Goal: Task Accomplishment & Management: Complete application form

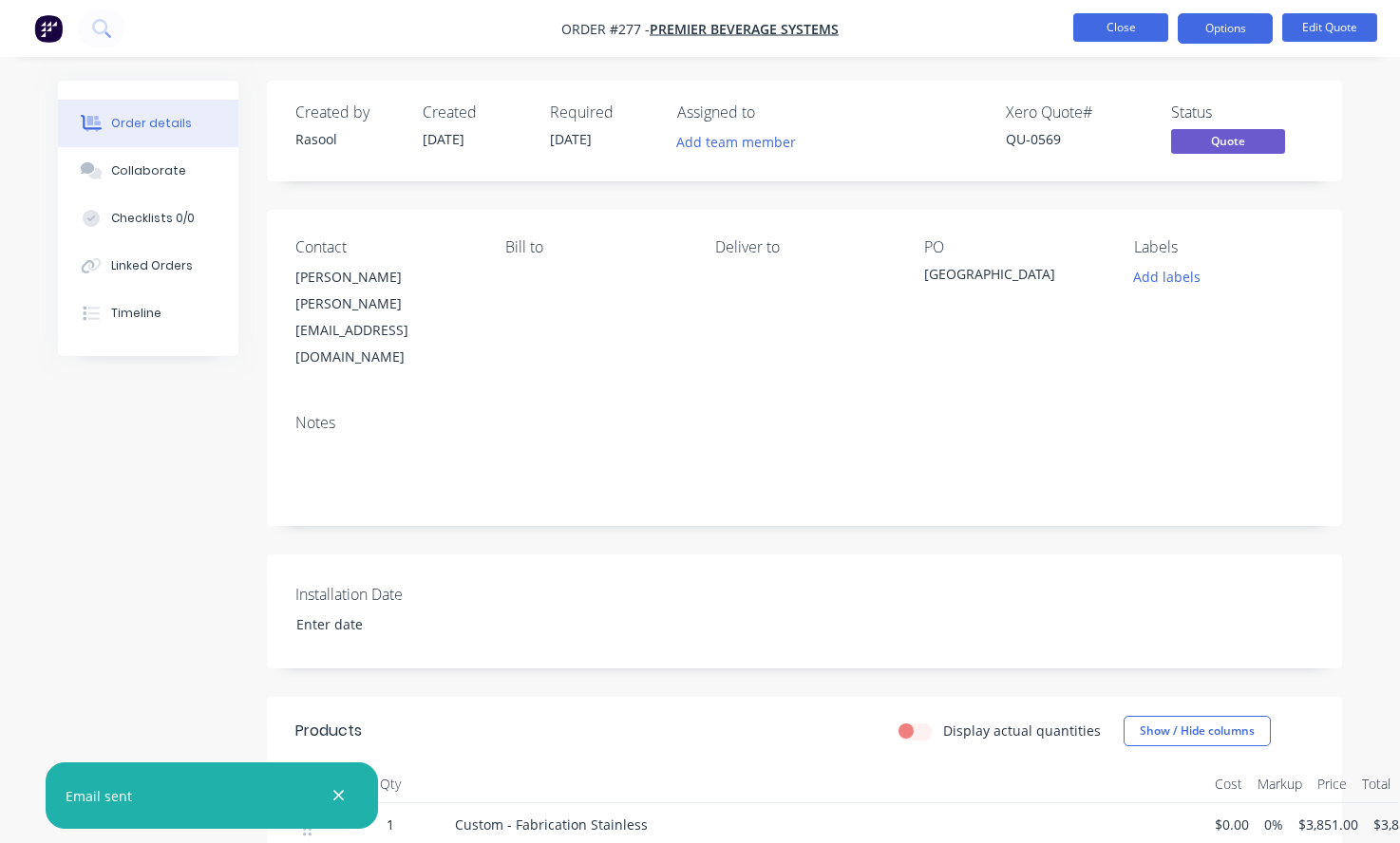
click at [1101, 23] on button "Close" at bounding box center [1121, 27] width 95 height 29
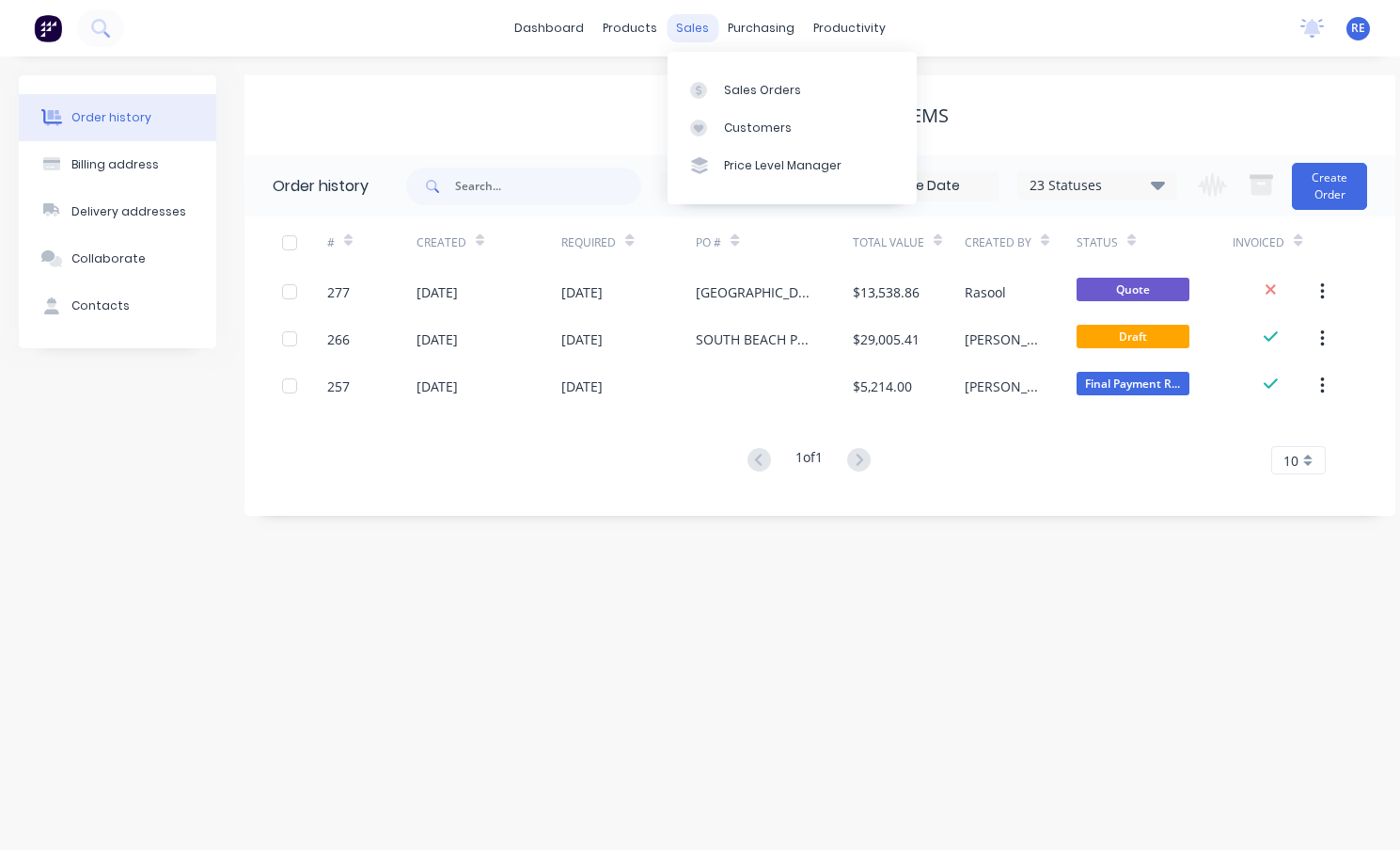
click at [678, 14] on div "sales" at bounding box center [692, 27] width 52 height 28
click at [731, 94] on div "Sales Orders" at bounding box center [763, 90] width 77 height 17
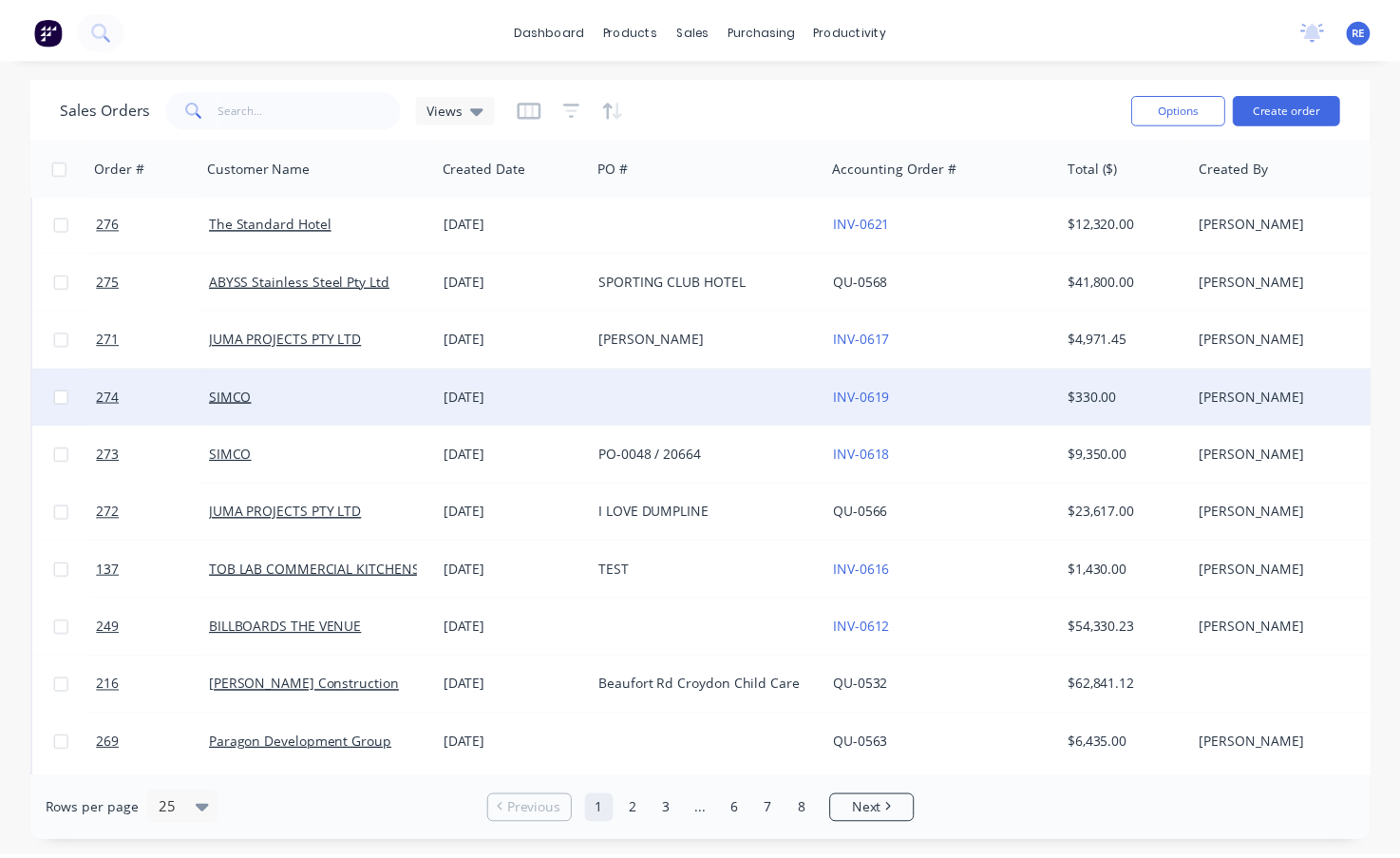
scroll to position [95, 0]
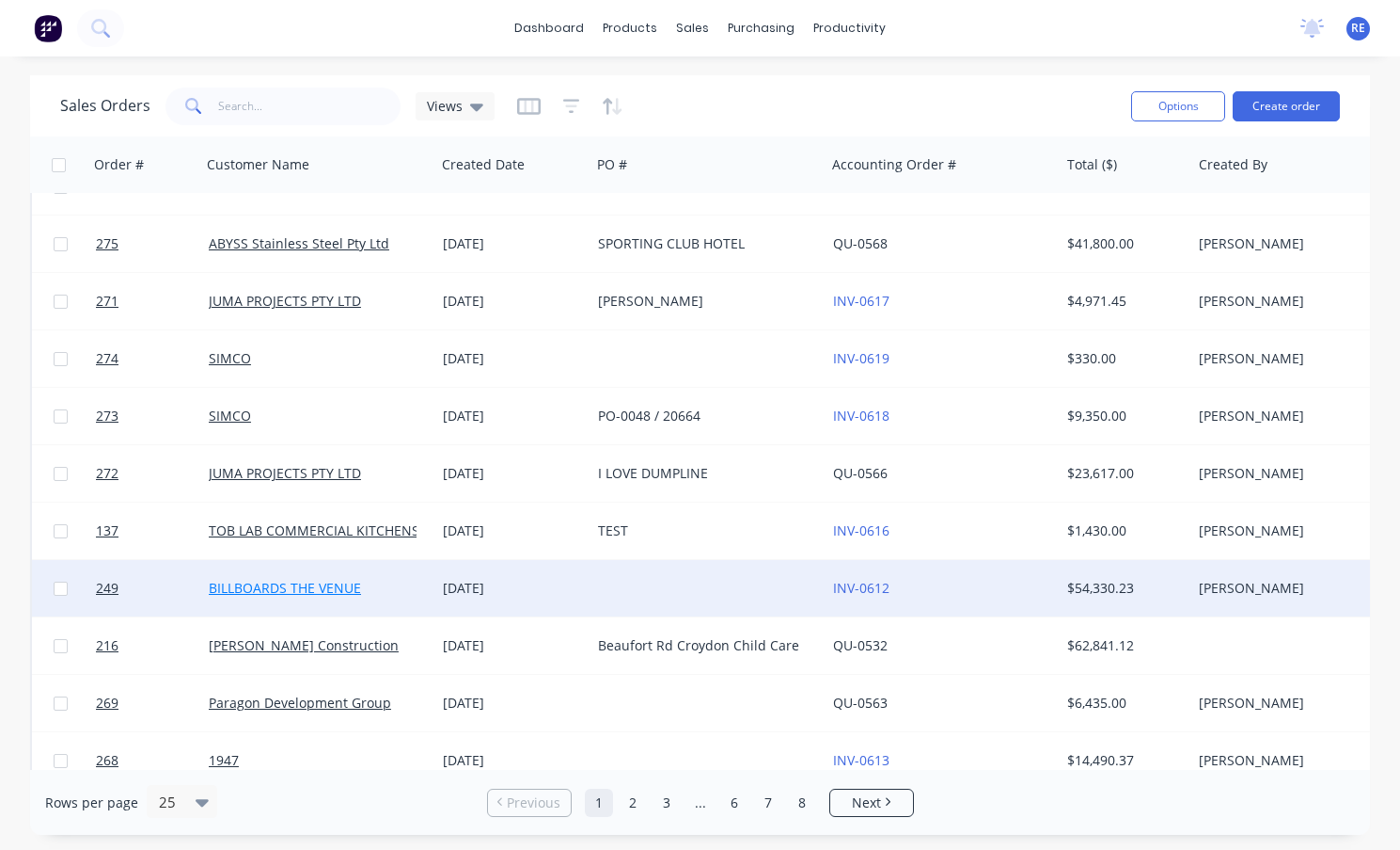
click at [330, 593] on link "BILLBOARDS THE VENUE" at bounding box center [285, 588] width 153 height 18
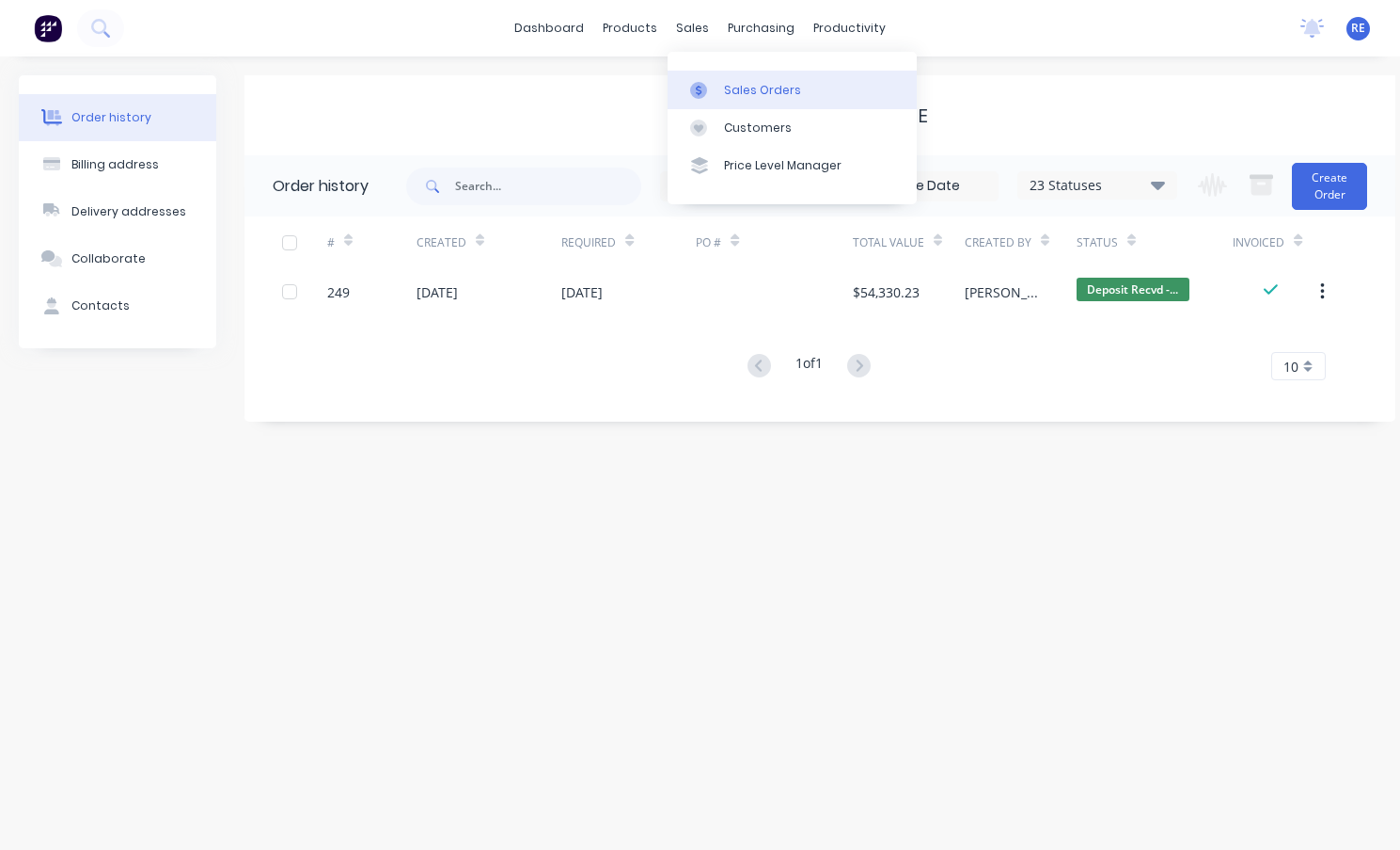
click at [729, 89] on div "Sales Orders" at bounding box center [763, 90] width 77 height 17
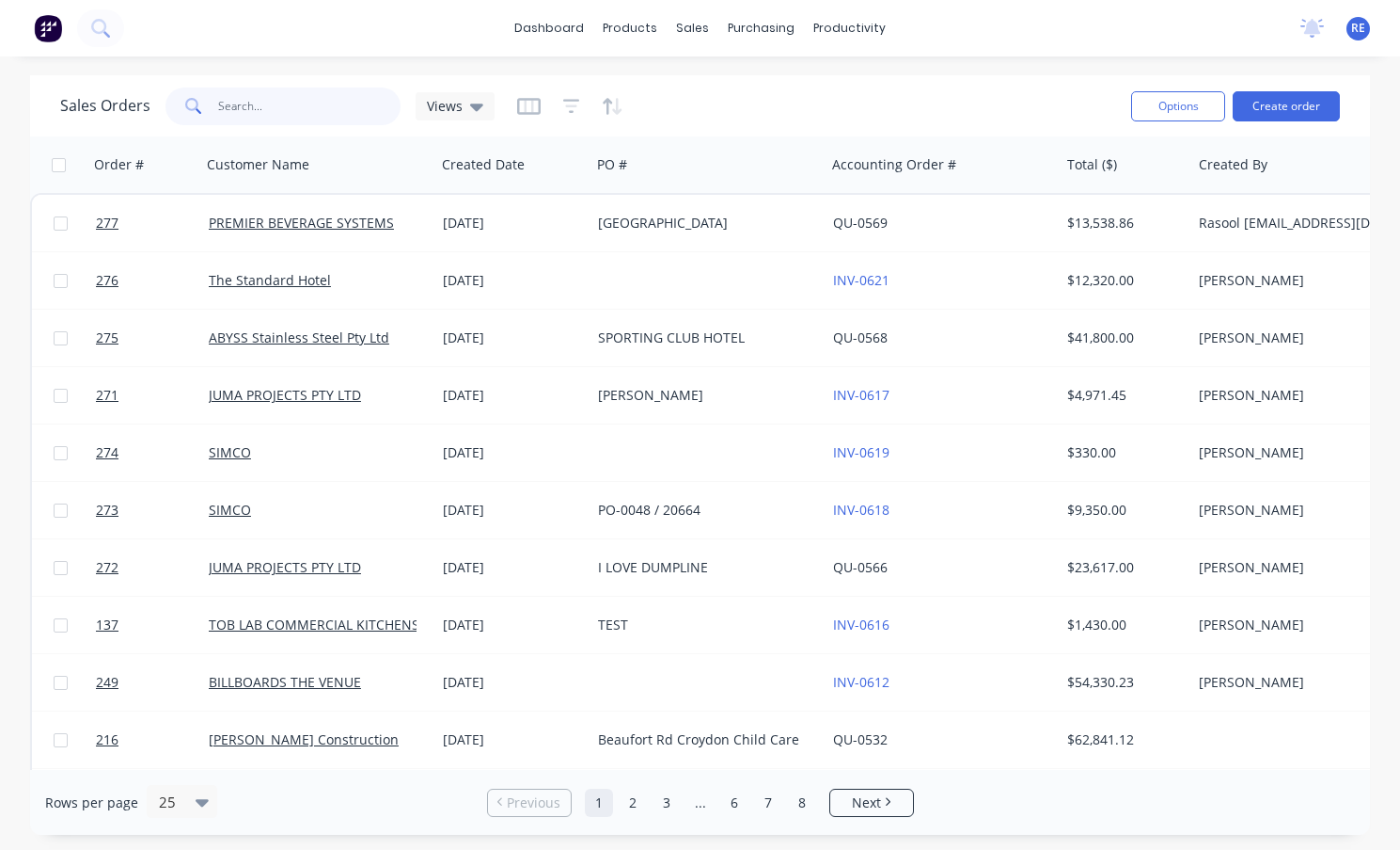
click at [326, 89] on input "text" at bounding box center [310, 106] width 184 height 37
type input "BILLBOARD"
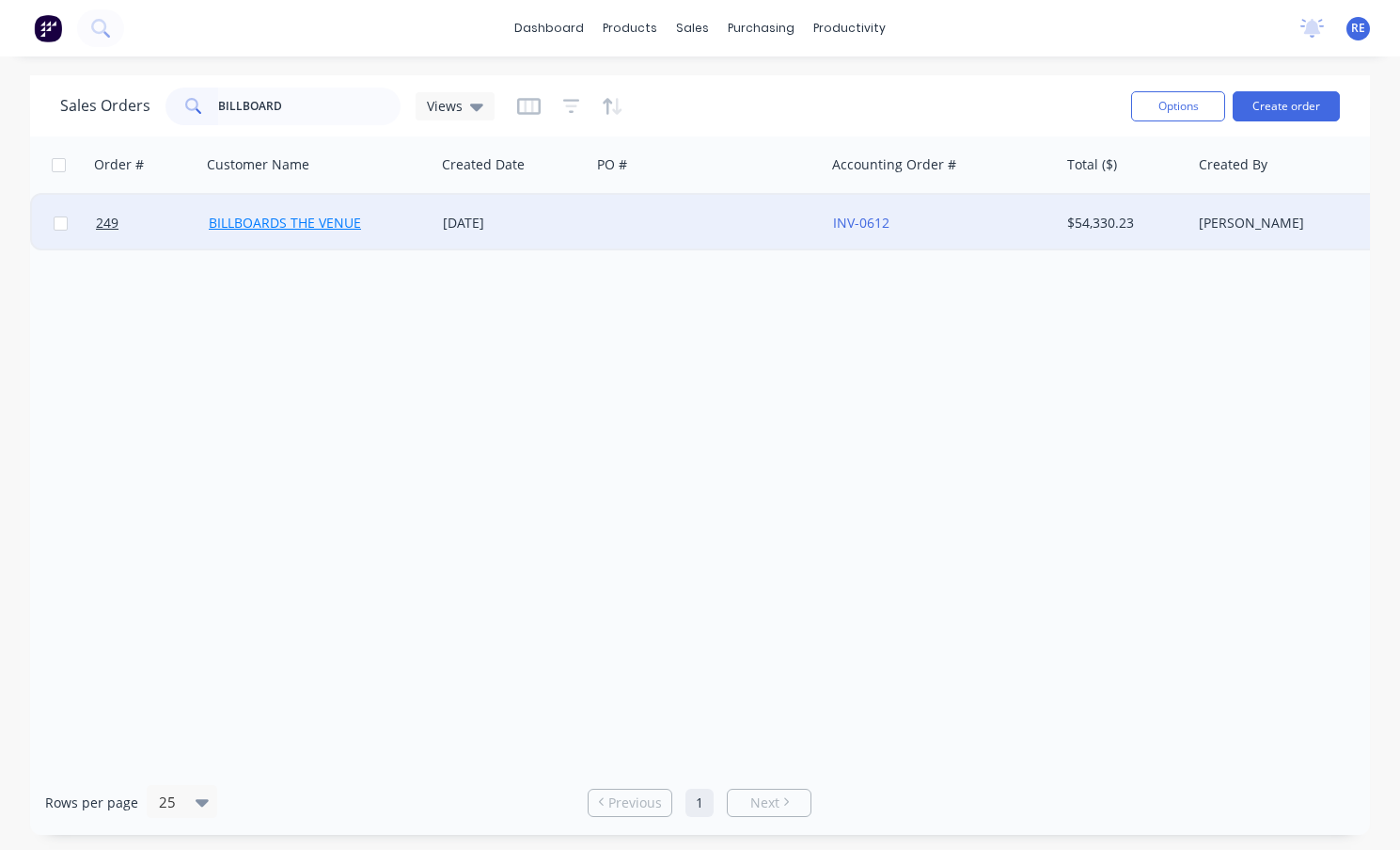
click at [308, 215] on link "BILLBOARDS THE VENUE" at bounding box center [285, 222] width 153 height 18
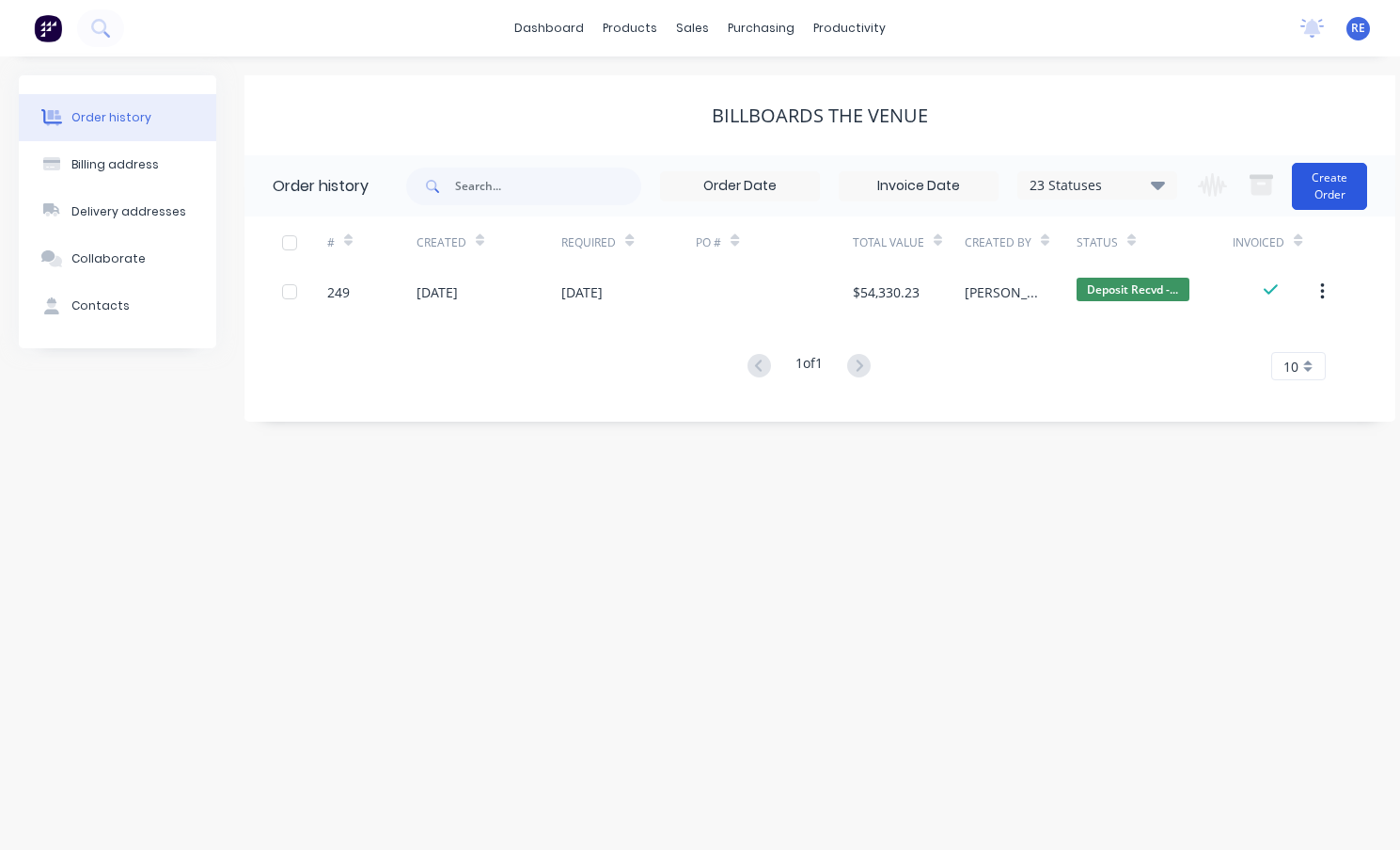
click at [1332, 189] on button "Create Order" at bounding box center [1330, 186] width 75 height 47
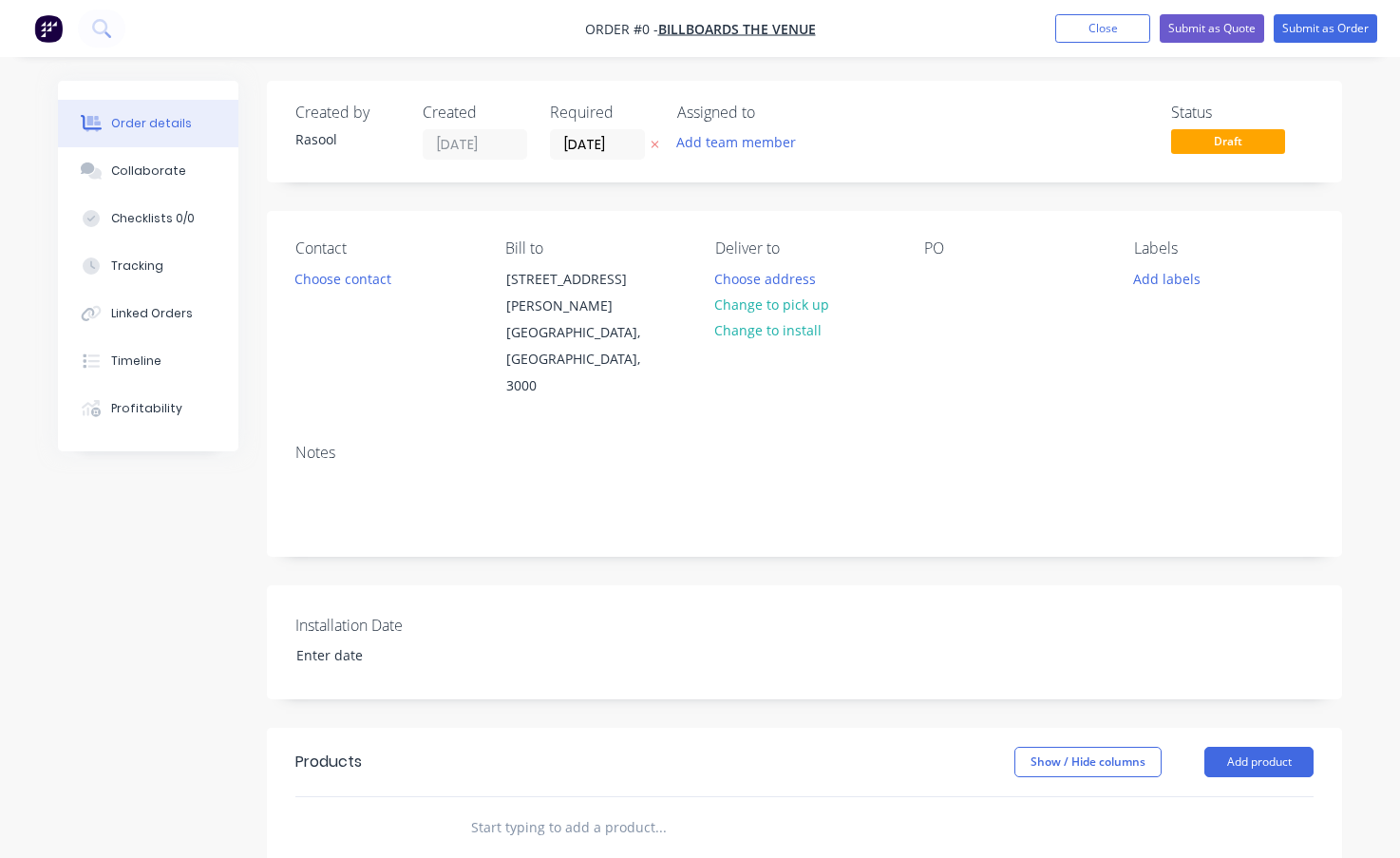
click at [982, 297] on div "PO" at bounding box center [1014, 319] width 180 height 161
click at [948, 283] on div at bounding box center [939, 278] width 31 height 28
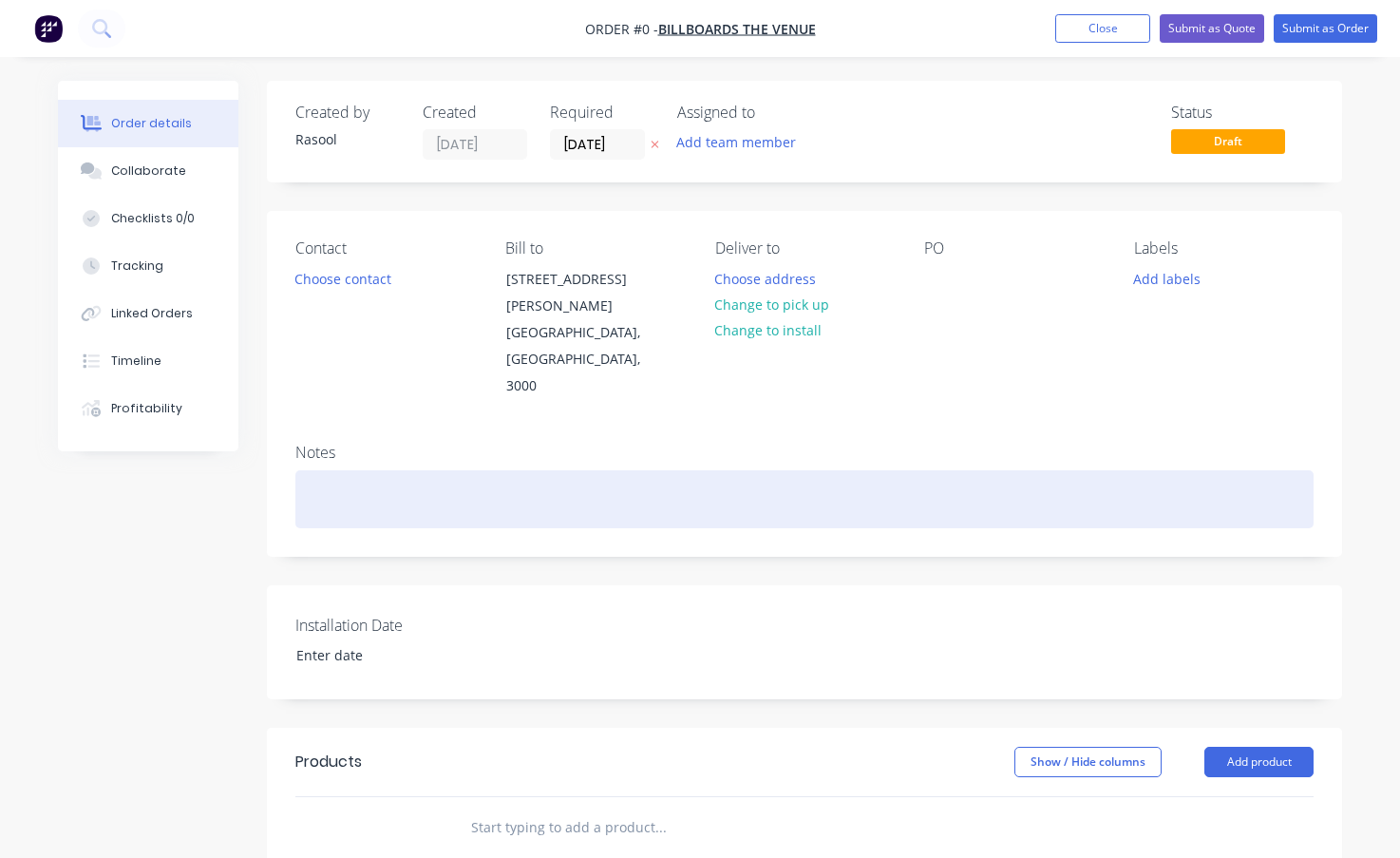
click at [849, 466] on div "Order details Collaborate Checklists 0/0 Tracking Linked Orders Timeline Profit…" at bounding box center [699, 712] width 1322 height 1263
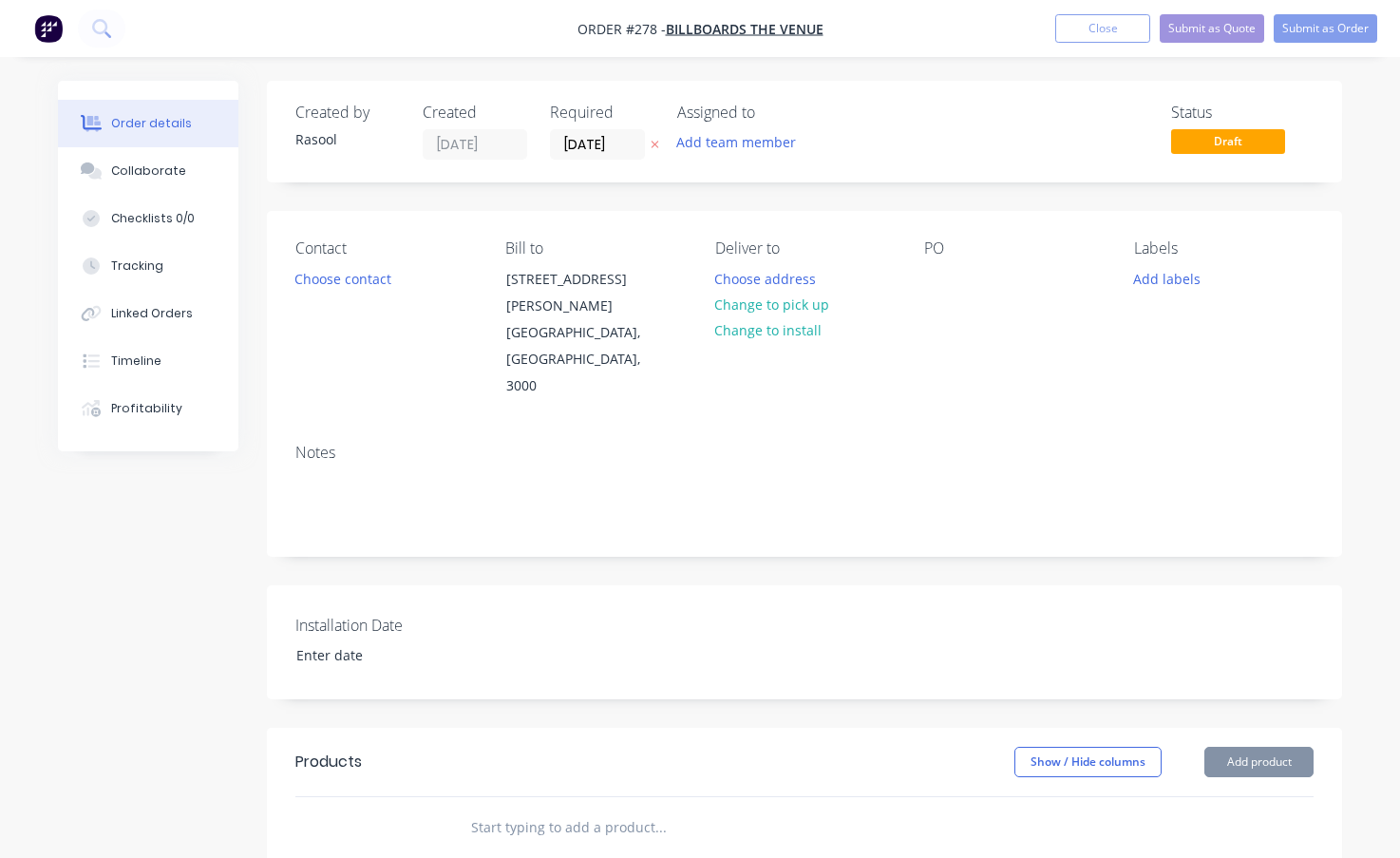
click at [159, 571] on div "Created by Rasool Created [DATE] Required [DATE] Assigned to Add team member St…" at bounding box center [700, 712] width 1284 height 1263
click at [387, 281] on button "Choose contact" at bounding box center [344, 277] width 117 height 26
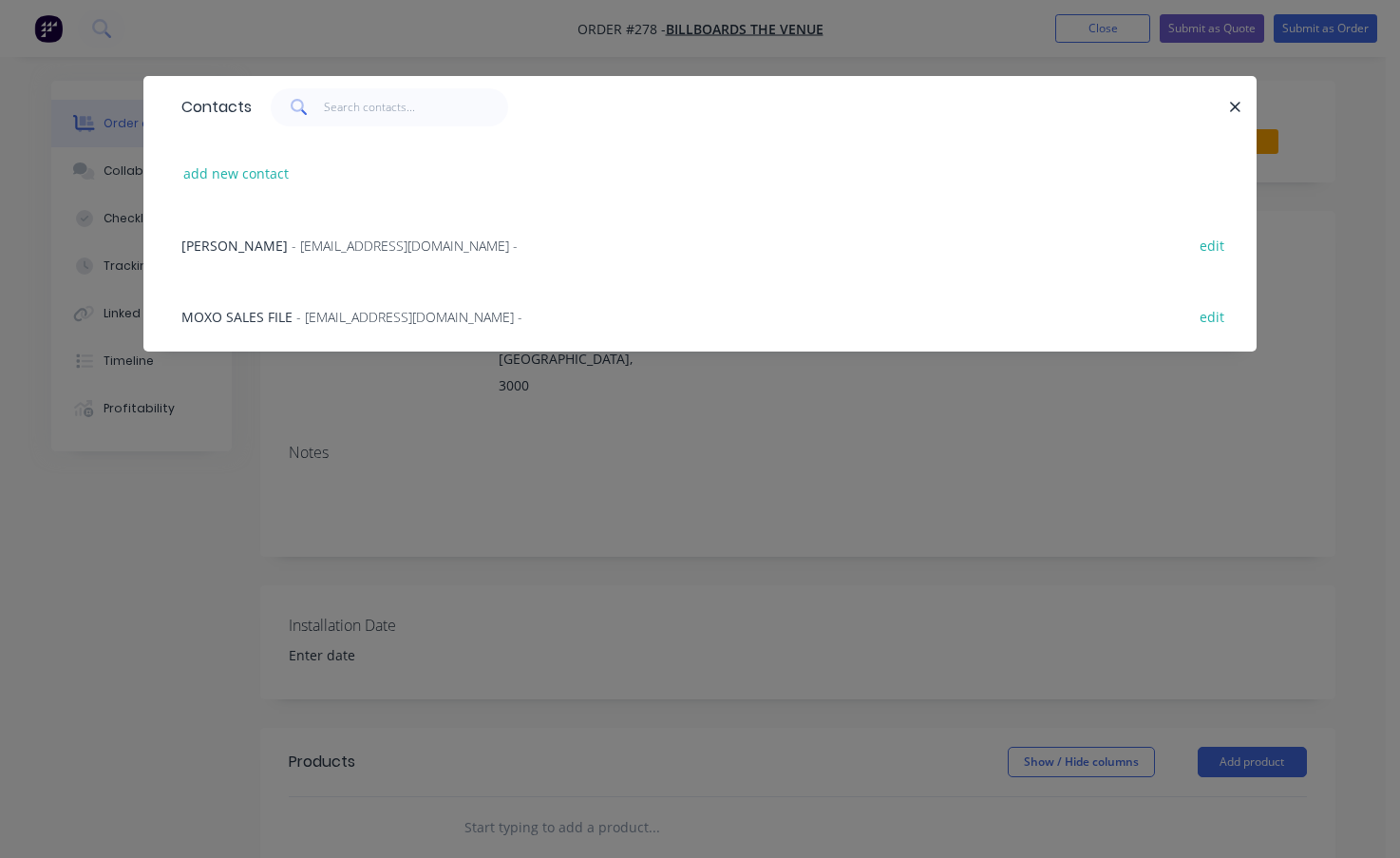
click at [356, 258] on div "[PERSON_NAME] - [EMAIL_ADDRESS][DOMAIN_NAME] - edit" at bounding box center [700, 245] width 1056 height 71
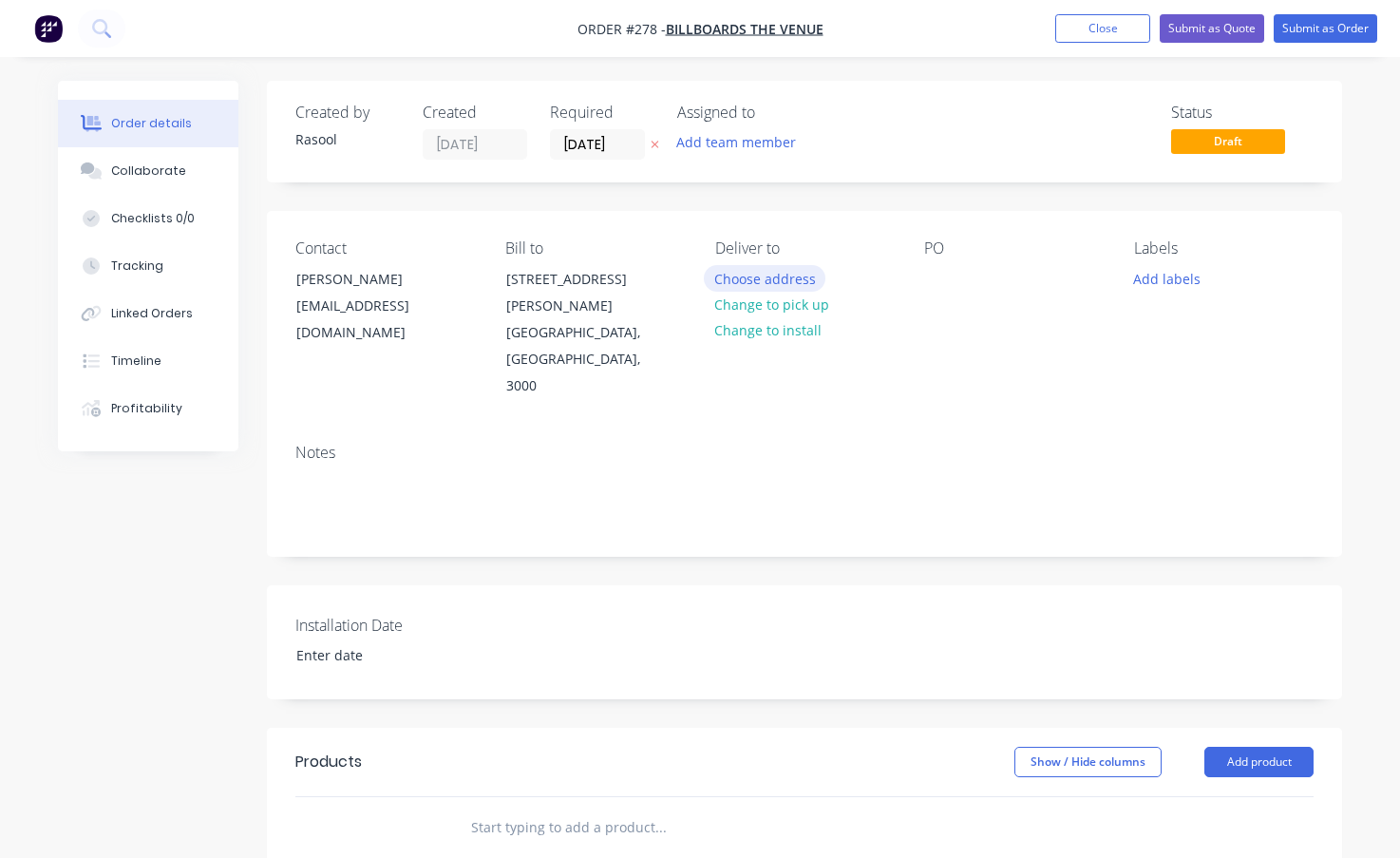
click at [775, 266] on button "Choose address" at bounding box center [764, 277] width 121 height 26
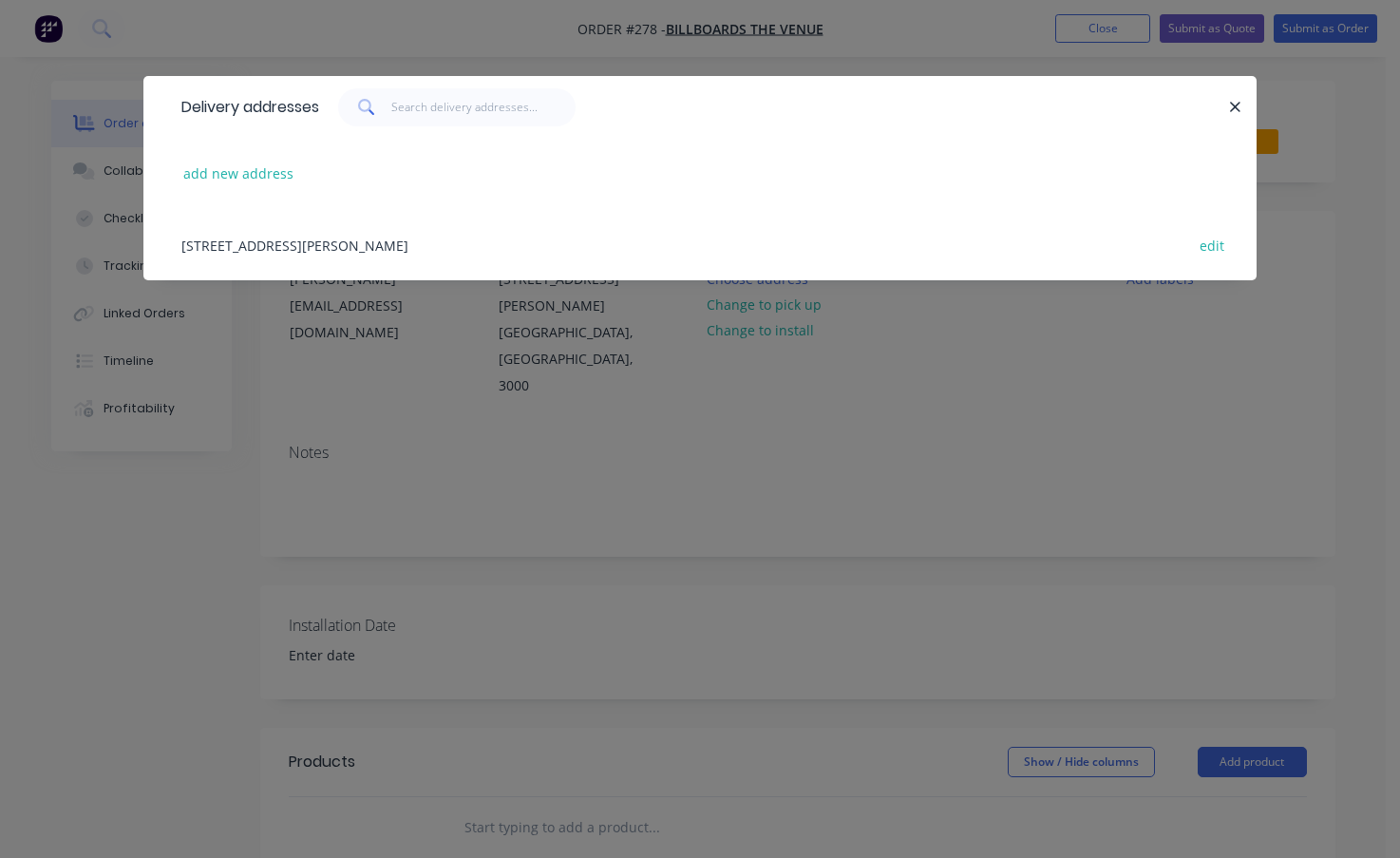
click at [503, 252] on div "[STREET_ADDRESS][PERSON_NAME] edit" at bounding box center [700, 245] width 1056 height 71
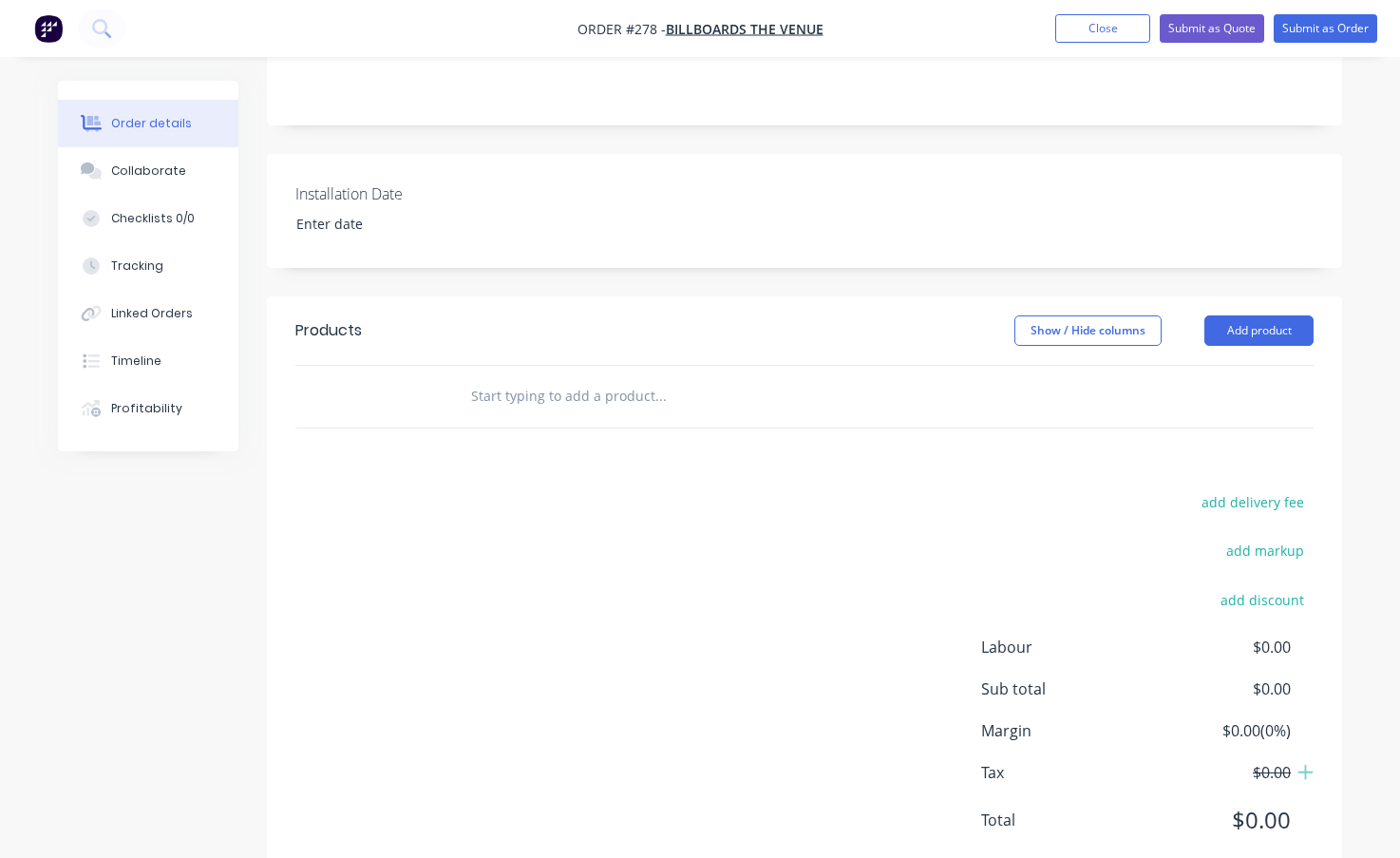
scroll to position [433, 0]
click at [636, 375] on input "text" at bounding box center [660, 394] width 380 height 38
type input "c"
type input "C"
type input "p"
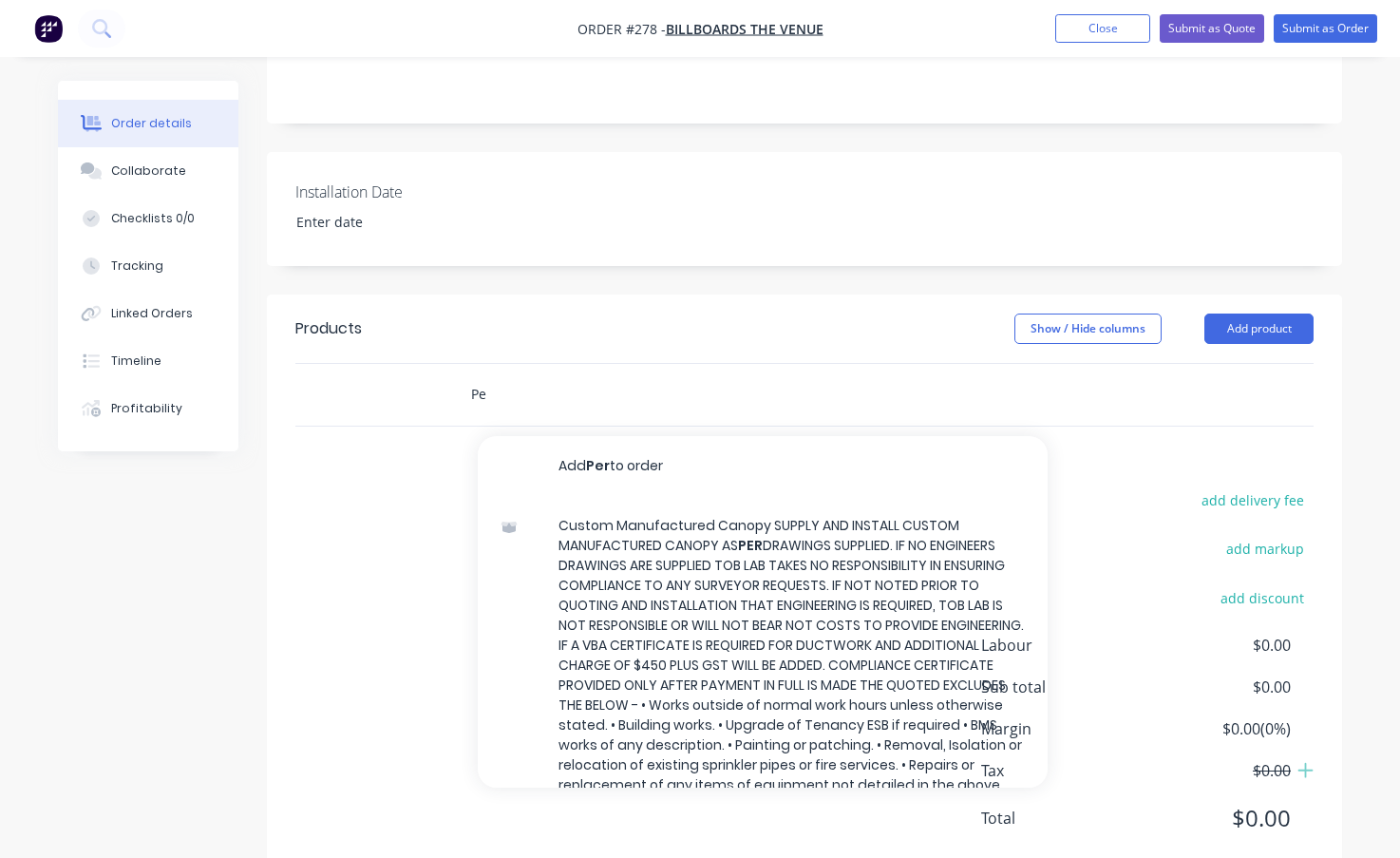
type input "P"
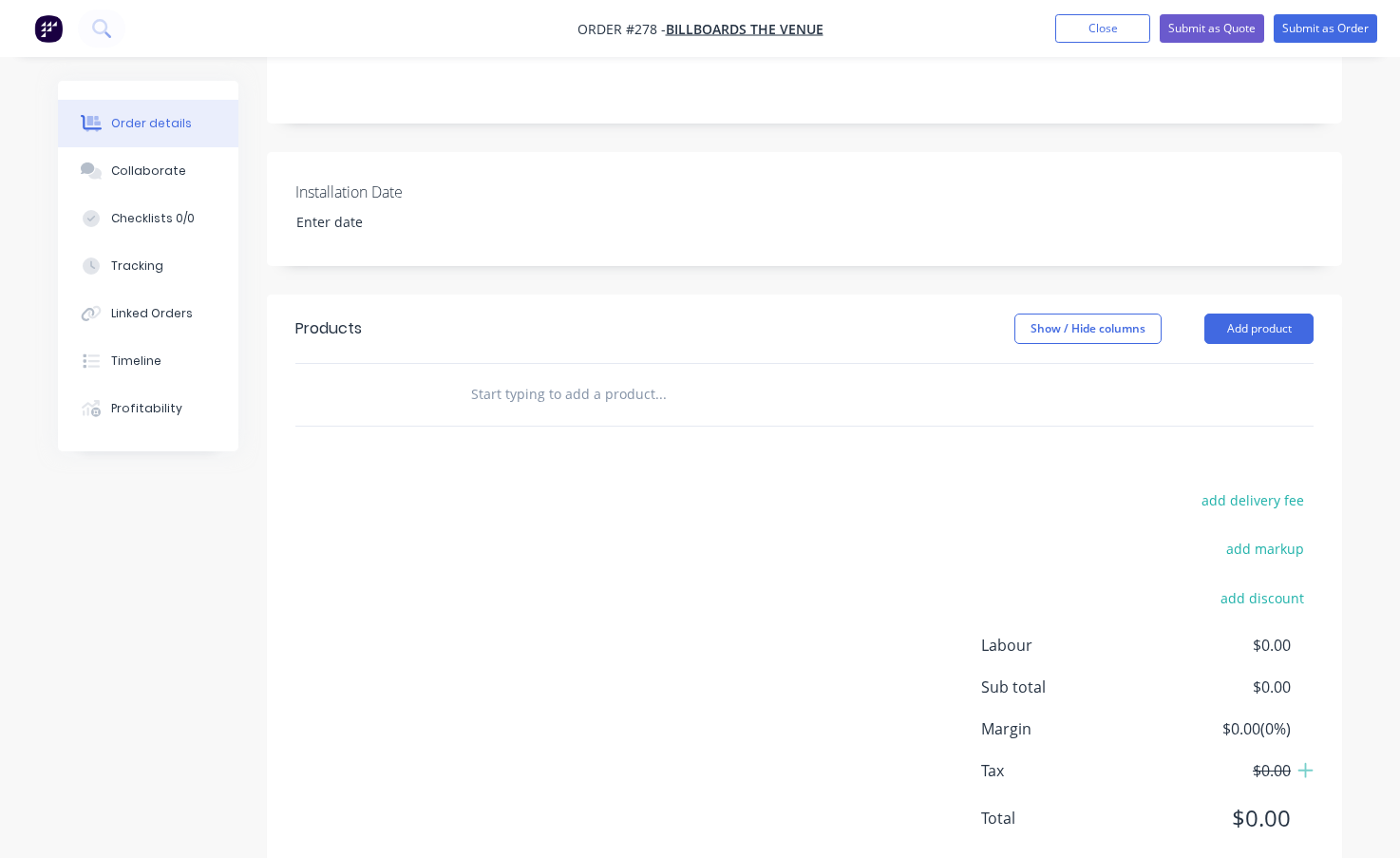
type input "x"
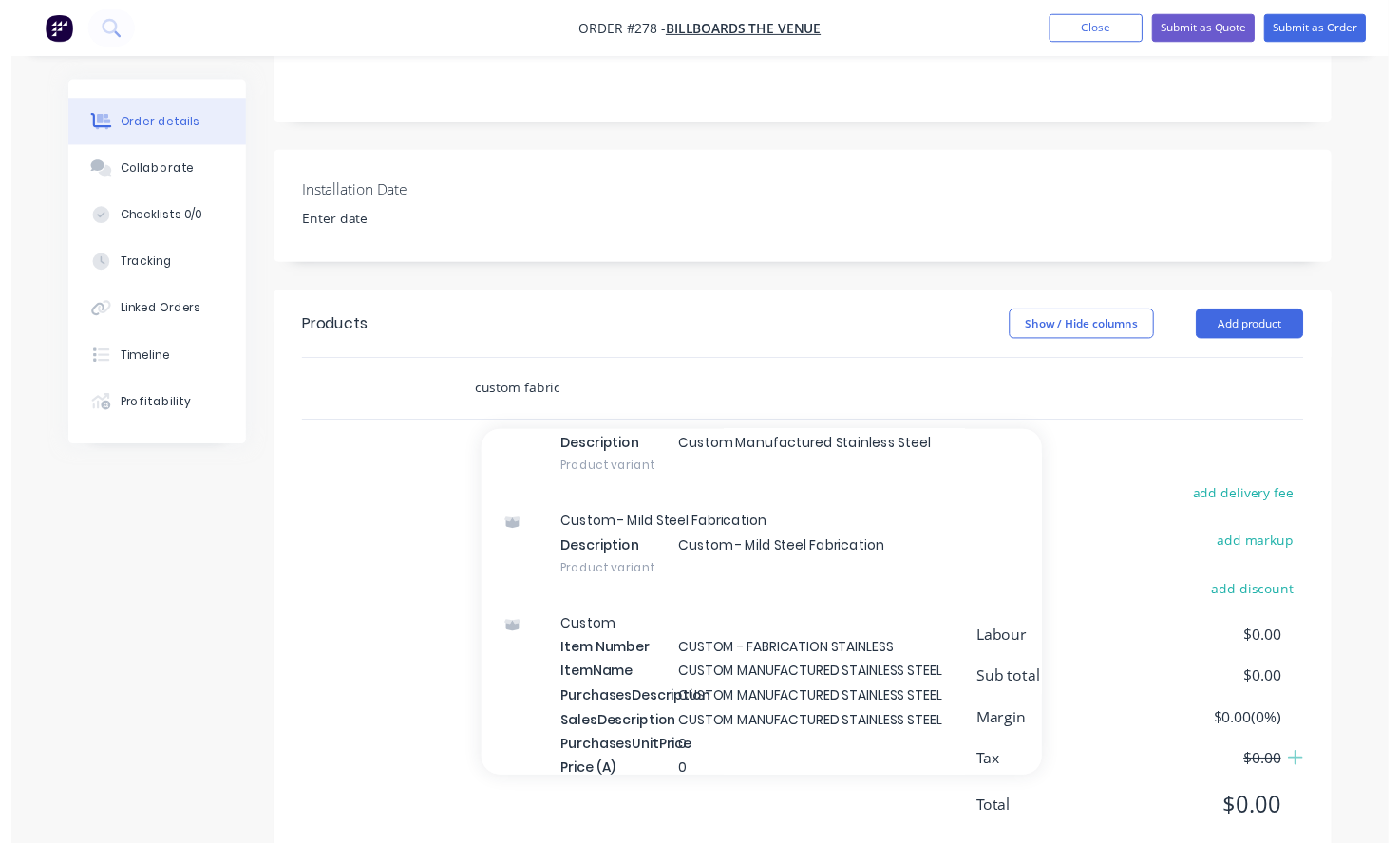
scroll to position [475, 0]
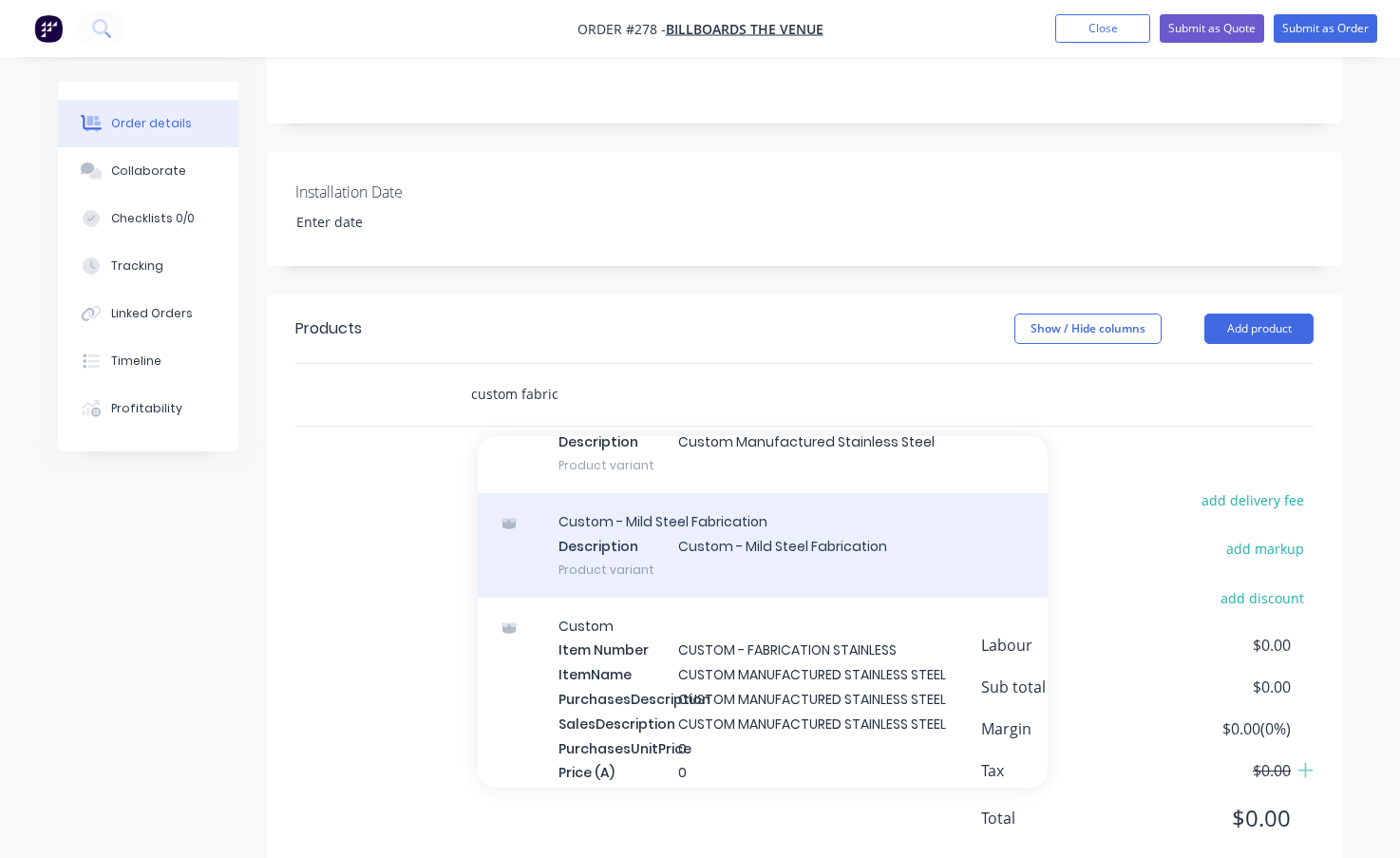
type input "custom fabric"
click at [747, 530] on div "Custom - Mild Steel Fabrication Description Custom - Mild Steel Fabrication Pro…" at bounding box center [762, 545] width 570 height 105
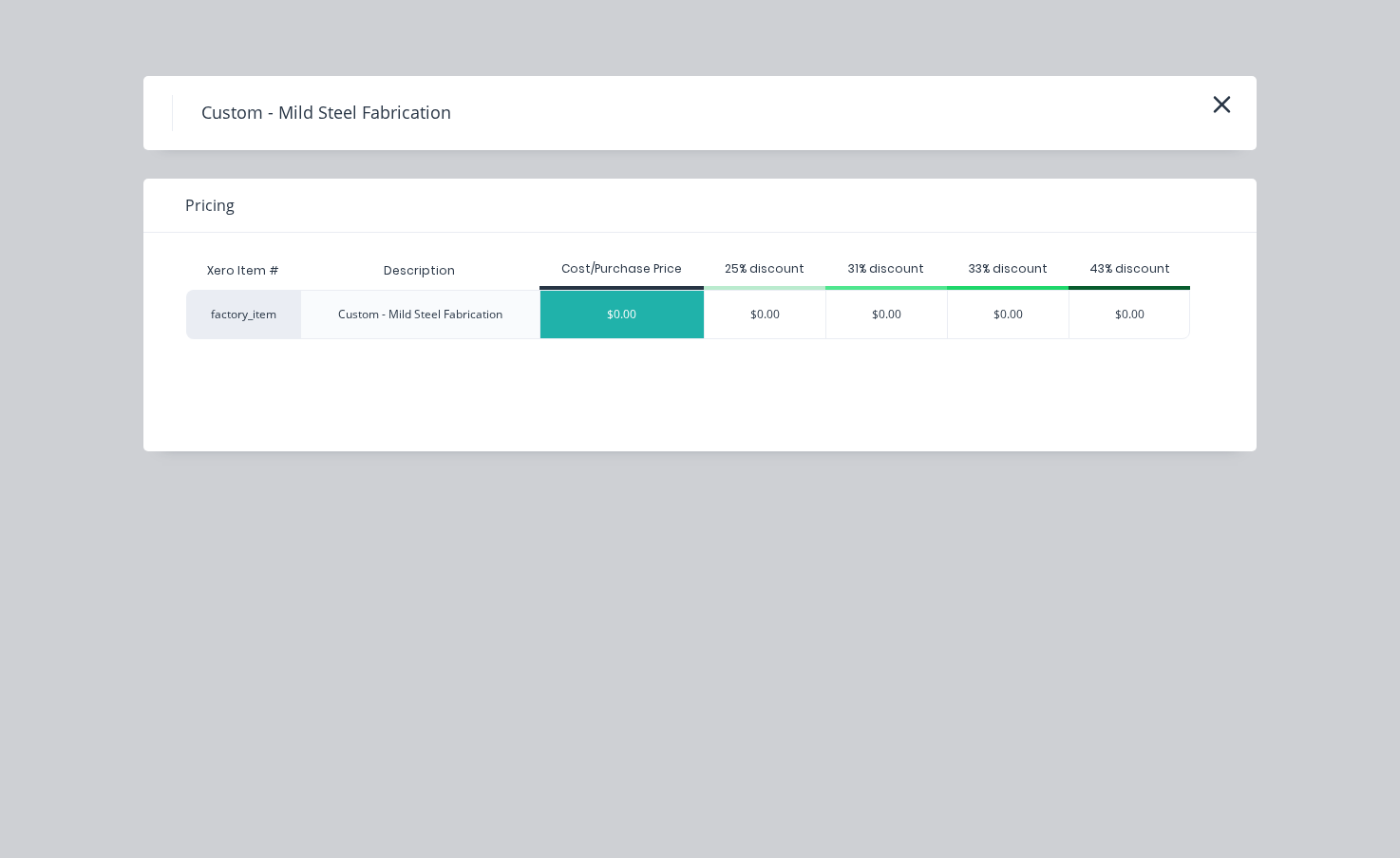
click at [627, 313] on div "$0.00" at bounding box center [622, 314] width 164 height 47
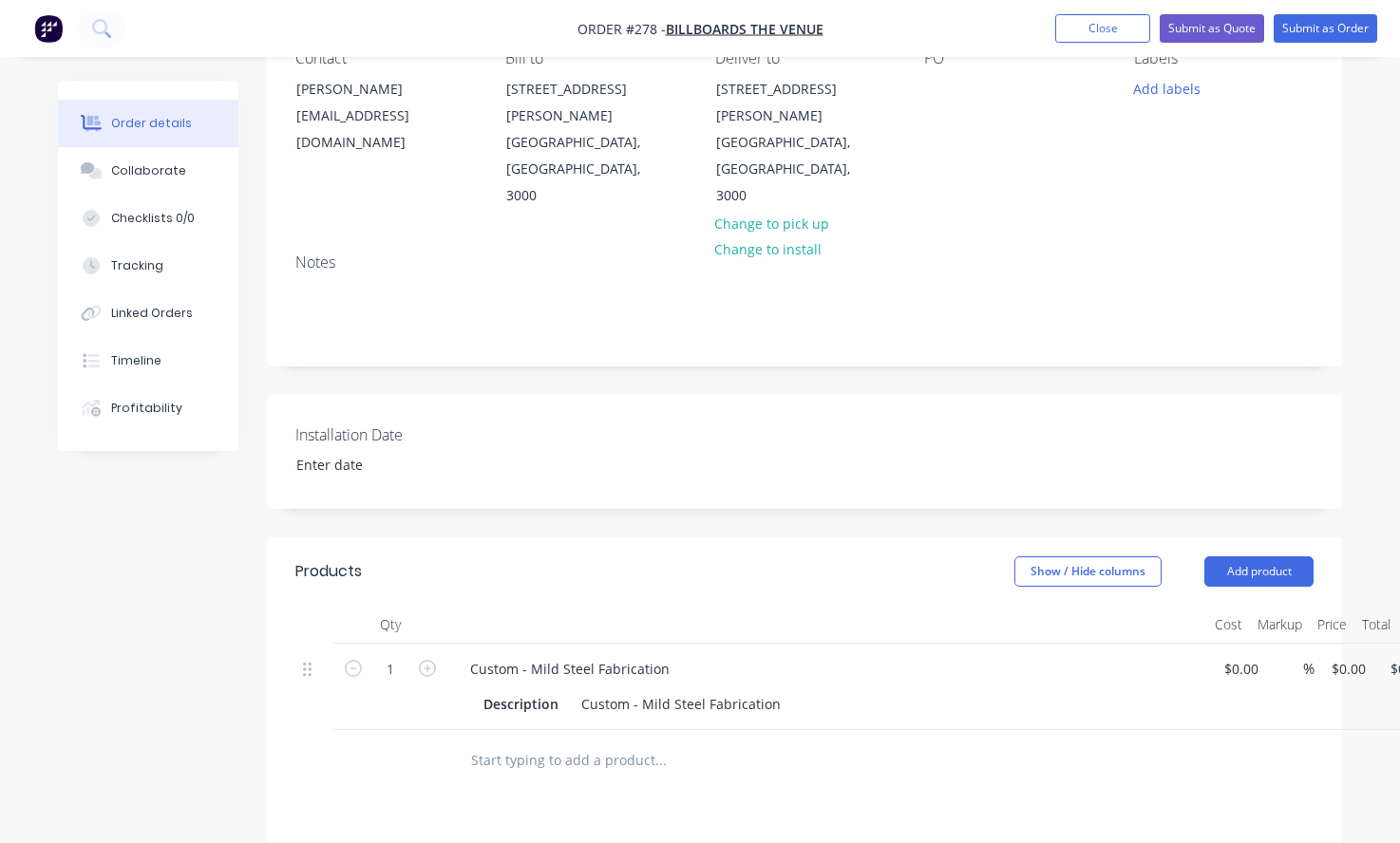
scroll to position [380, 0]
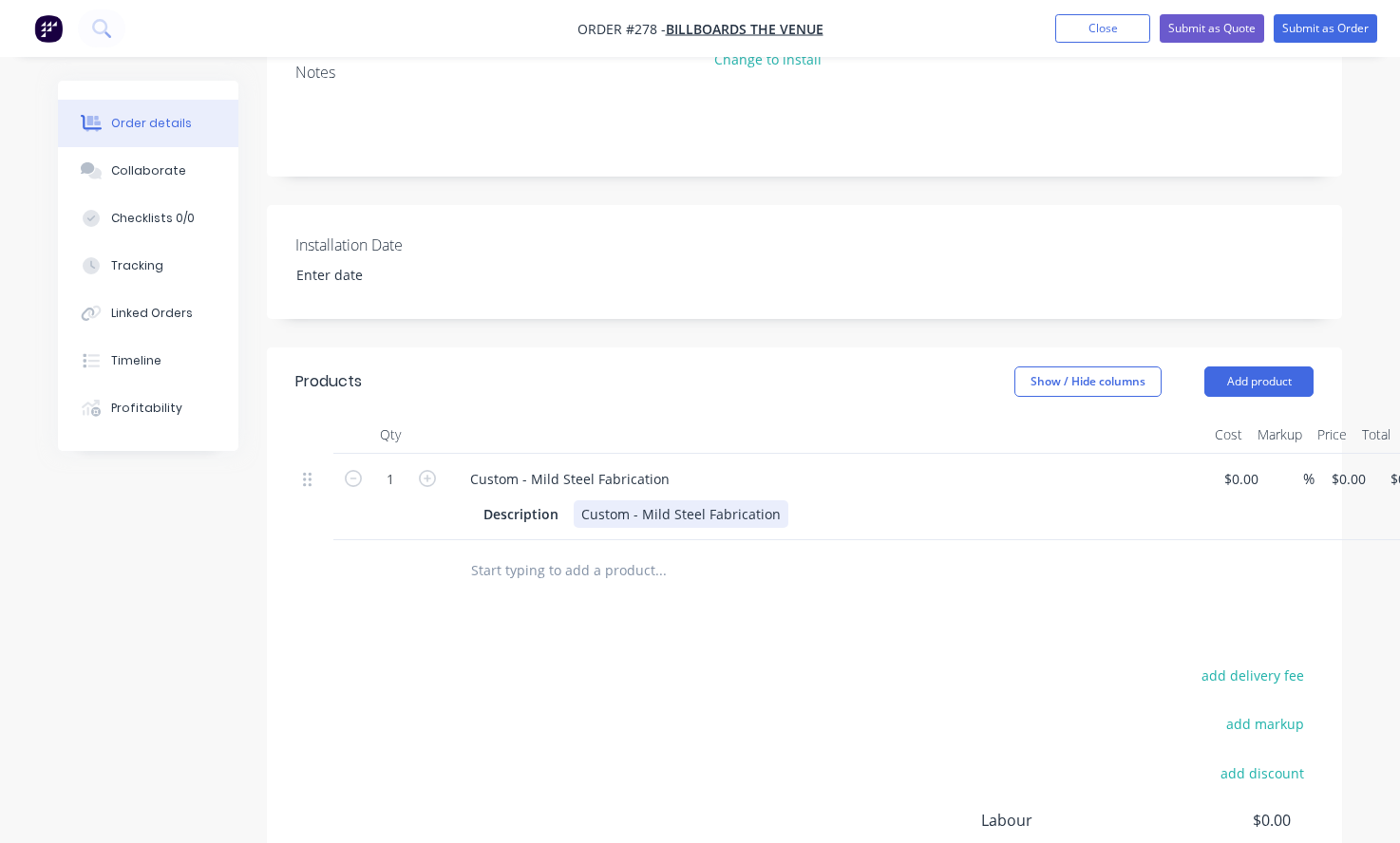
click at [772, 500] on div "Custom - Mild Steel Fabrication" at bounding box center [680, 514] width 214 height 28
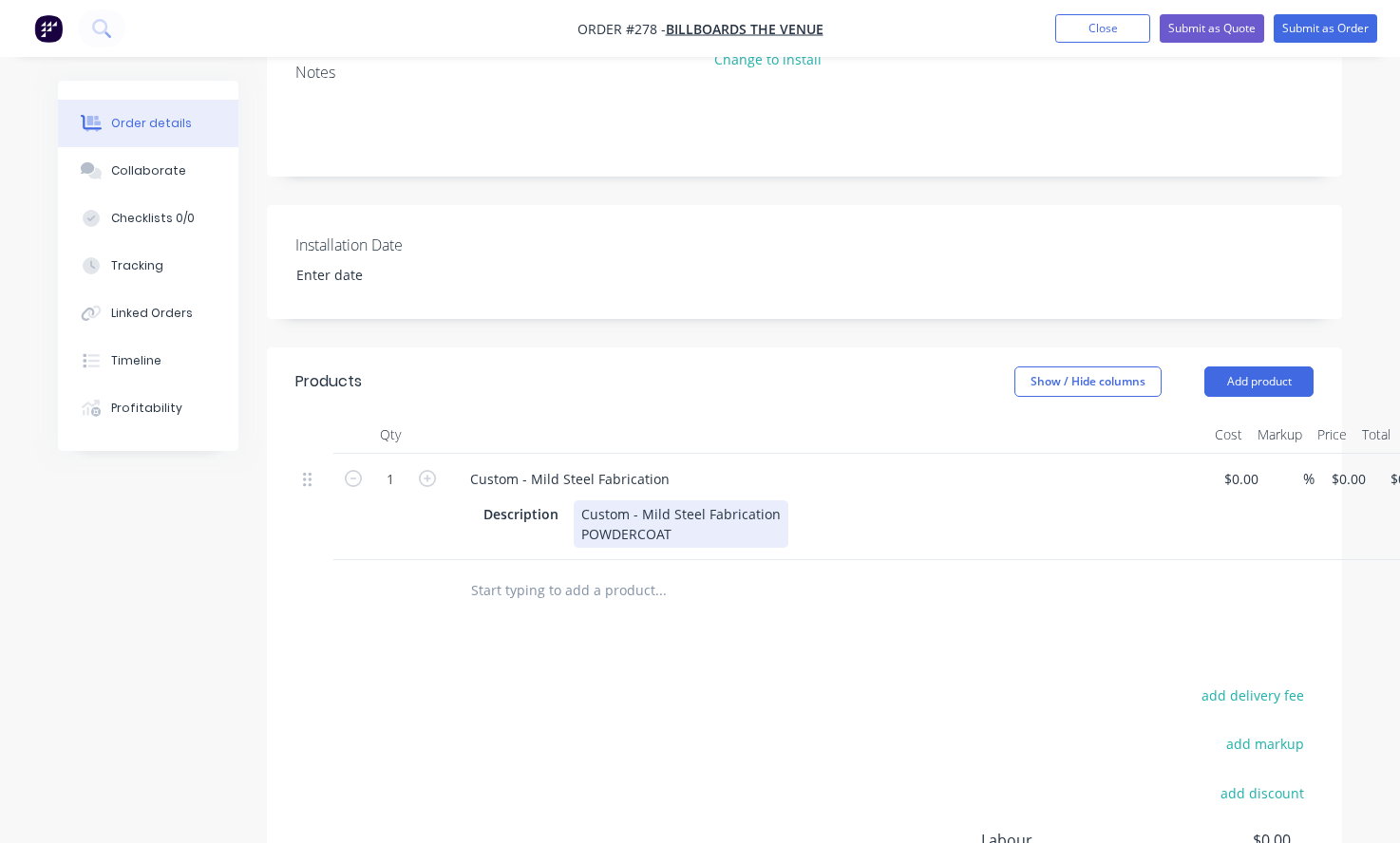
click at [581, 500] on div "Custom - Mild Steel Fabrication POWDERCOAT" at bounding box center [680, 524] width 214 height 47
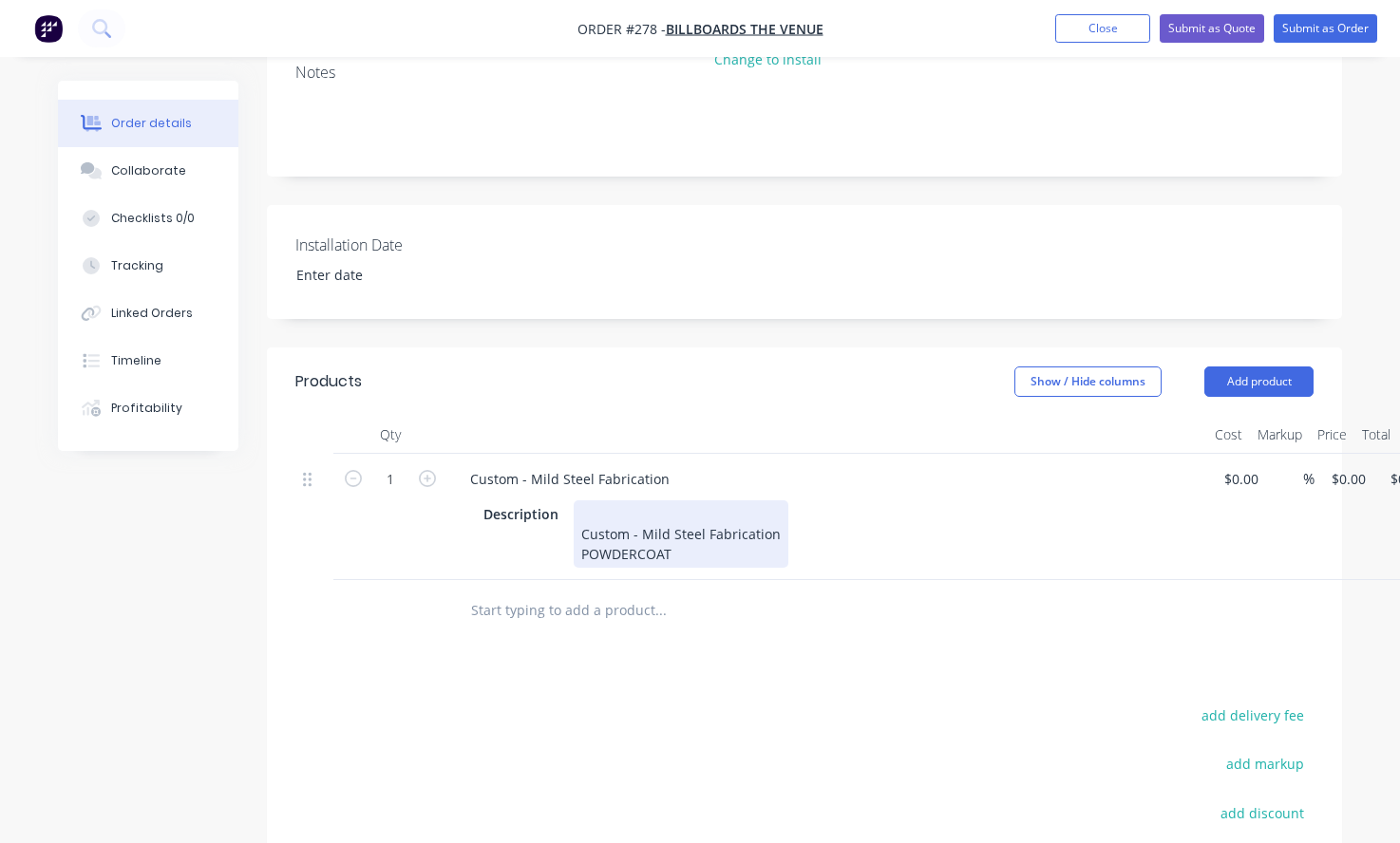
click at [581, 500] on div "Custom - Mild Steel Fabrication POWDERCOAT" at bounding box center [680, 534] width 214 height 67
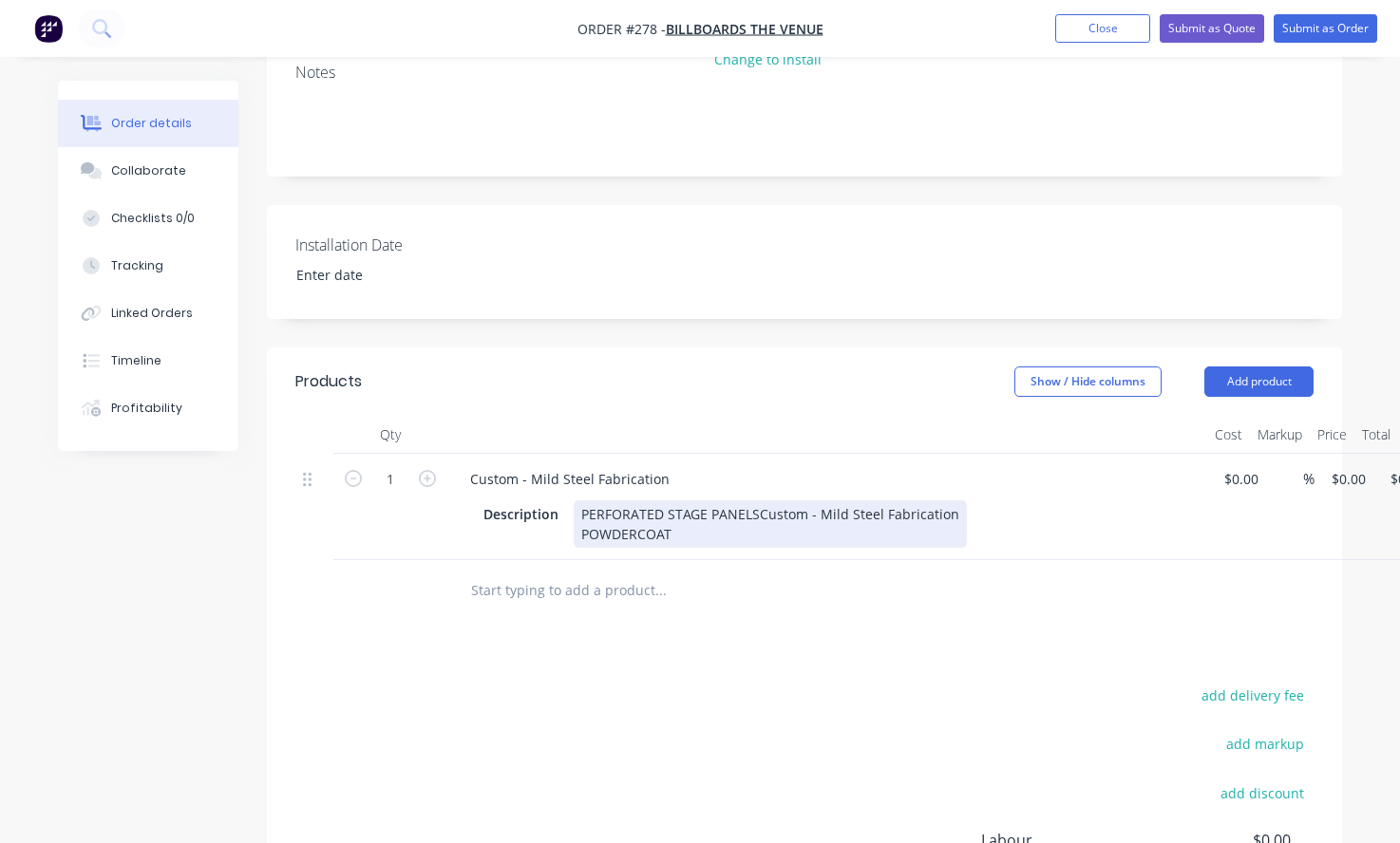
click at [721, 500] on div "PERFORATED STAGE PANELS Custom - Mild Steel Fabrication POWDERCOAT" at bounding box center [770, 524] width 393 height 47
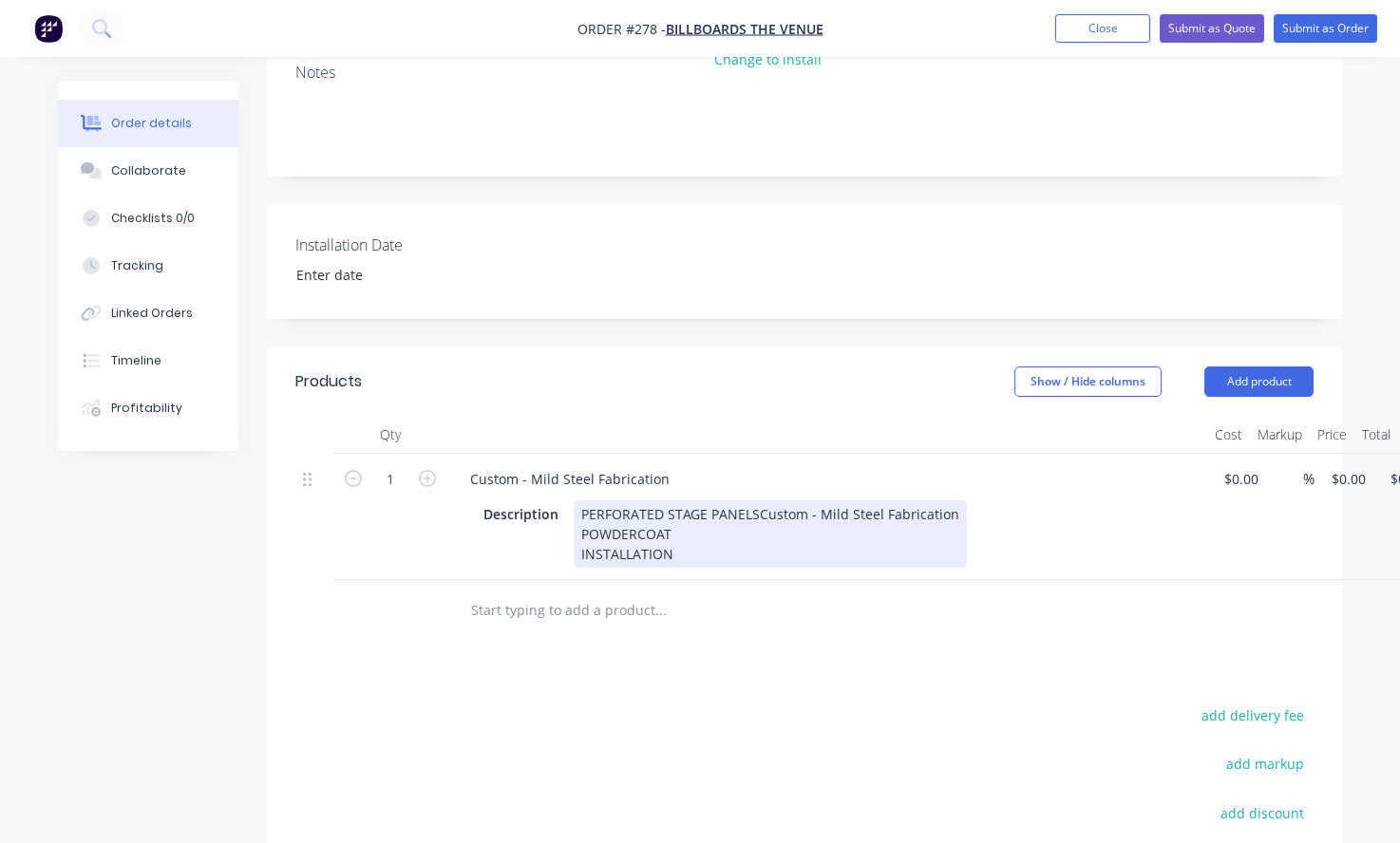
click at [584, 500] on div "PERFORATED STAGE PANELS Custom - Mild Steel Fabrication POWDERCOAT INSTALLATION" at bounding box center [770, 534] width 393 height 67
click at [576, 500] on div "PERFORATED STAGE PANELS Custom - Mild Steel Fabrication POWDERCOAT INSTALLATION" at bounding box center [770, 534] width 393 height 67
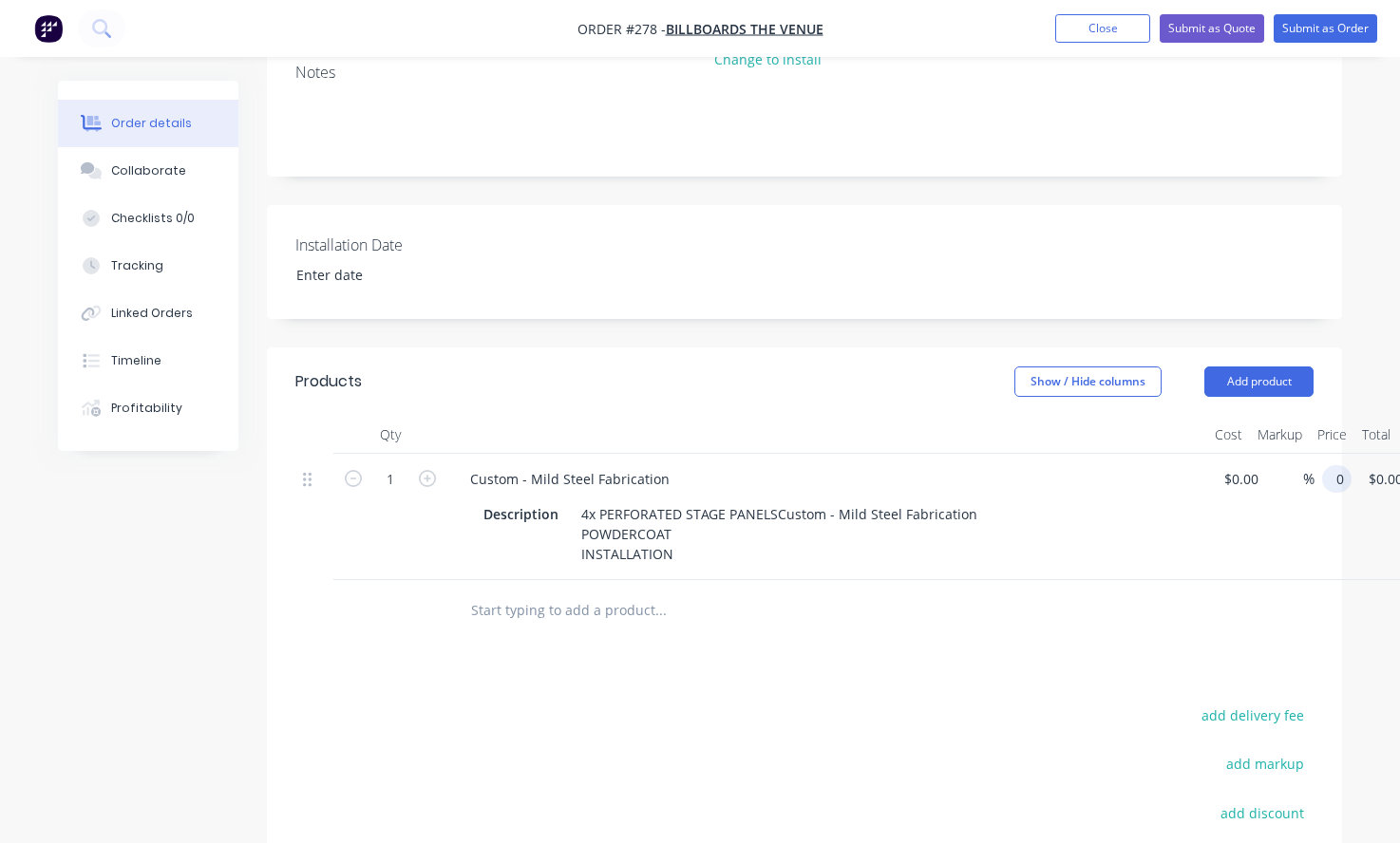
click at [1313, 454] on div "1 Custom - Mild Steel Fabrication Description 4x PERFORATED STAGE PANELS Custom…" at bounding box center [804, 517] width 1018 height 126
type input "$4,200.00"
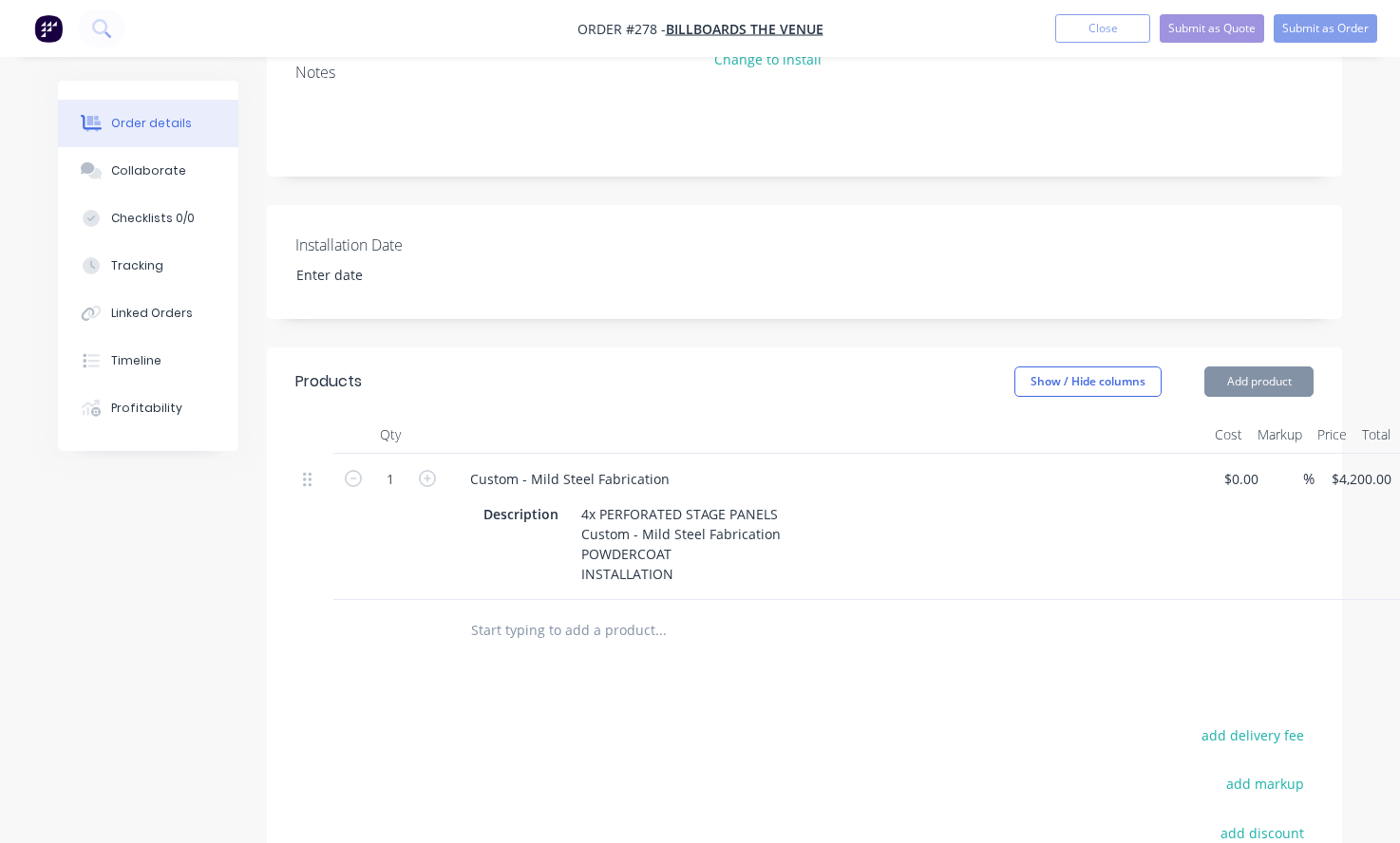
click at [1250, 531] on div "$0.00 $0.00" at bounding box center [1237, 527] width 59 height 146
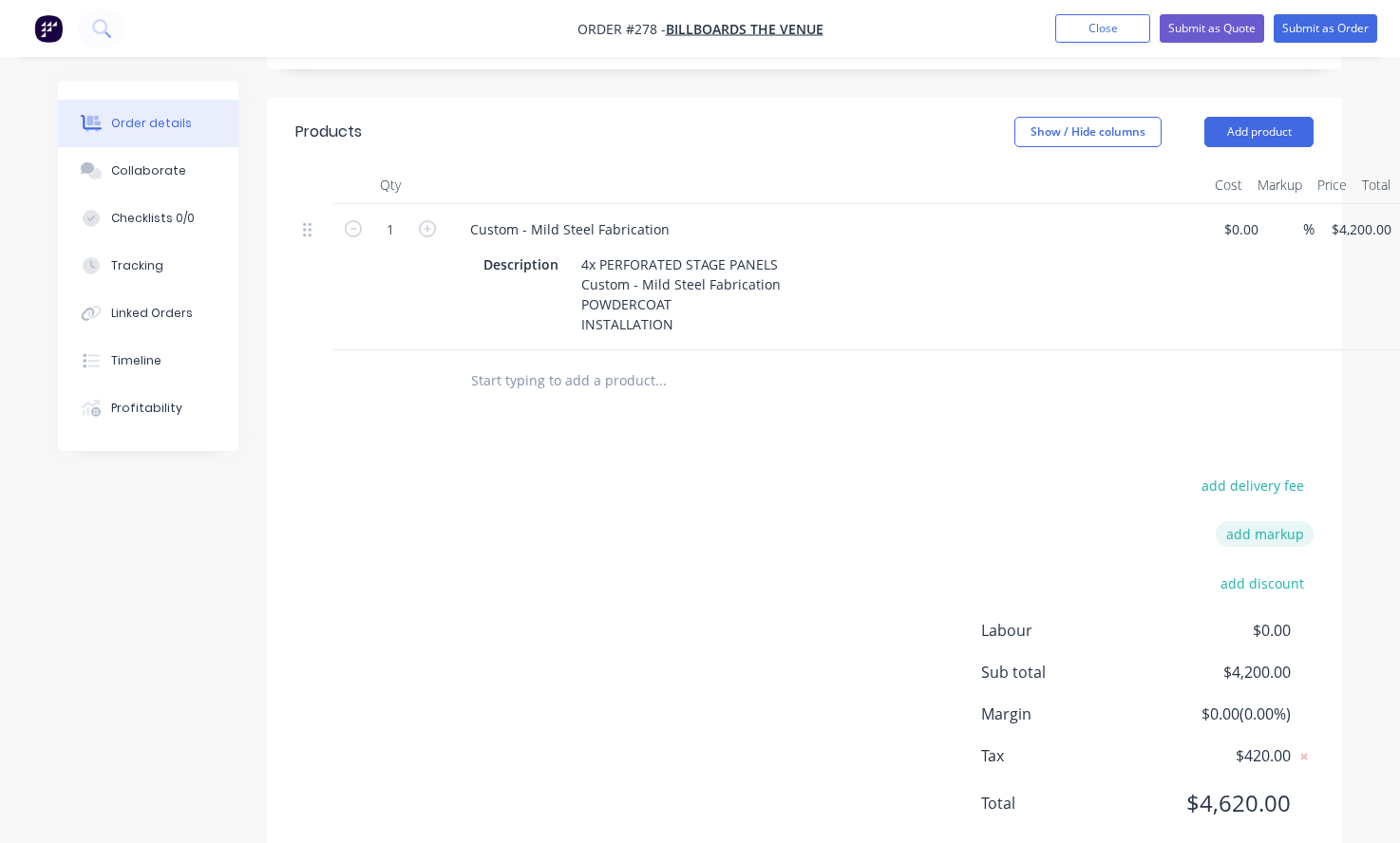
scroll to position [345, 0]
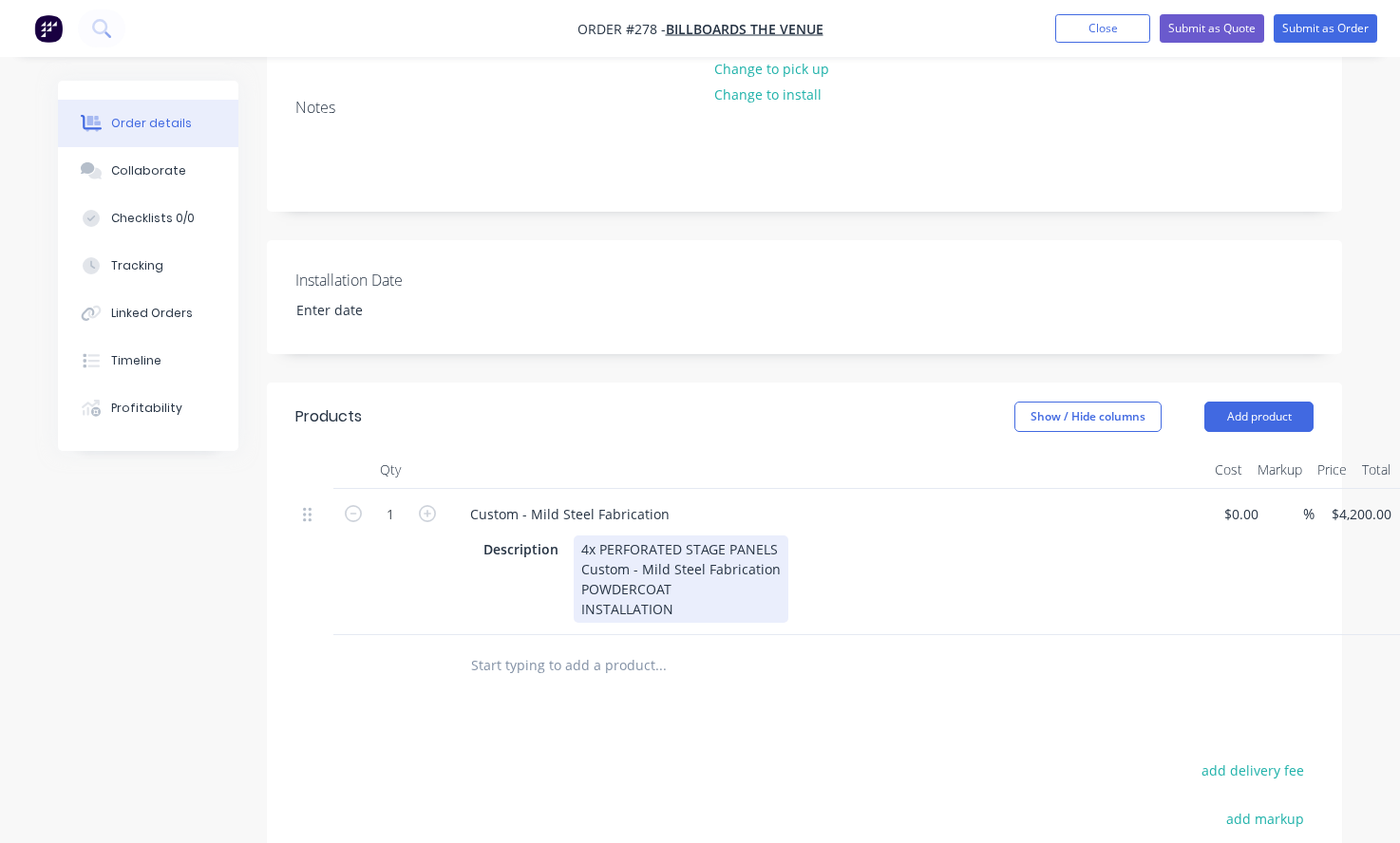
click at [603, 536] on div "4x PERFORATED STAGE PANELS Custom - Mild Steel Fabrication POWDERCOAT INSTALLAT…" at bounding box center [680, 579] width 214 height 88
click at [598, 536] on div "4x PERFORATED STAGE PANELS Custom - Mild Steel Fabrication POWDERCOAT INSTALLAT…" at bounding box center [680, 579] width 214 height 88
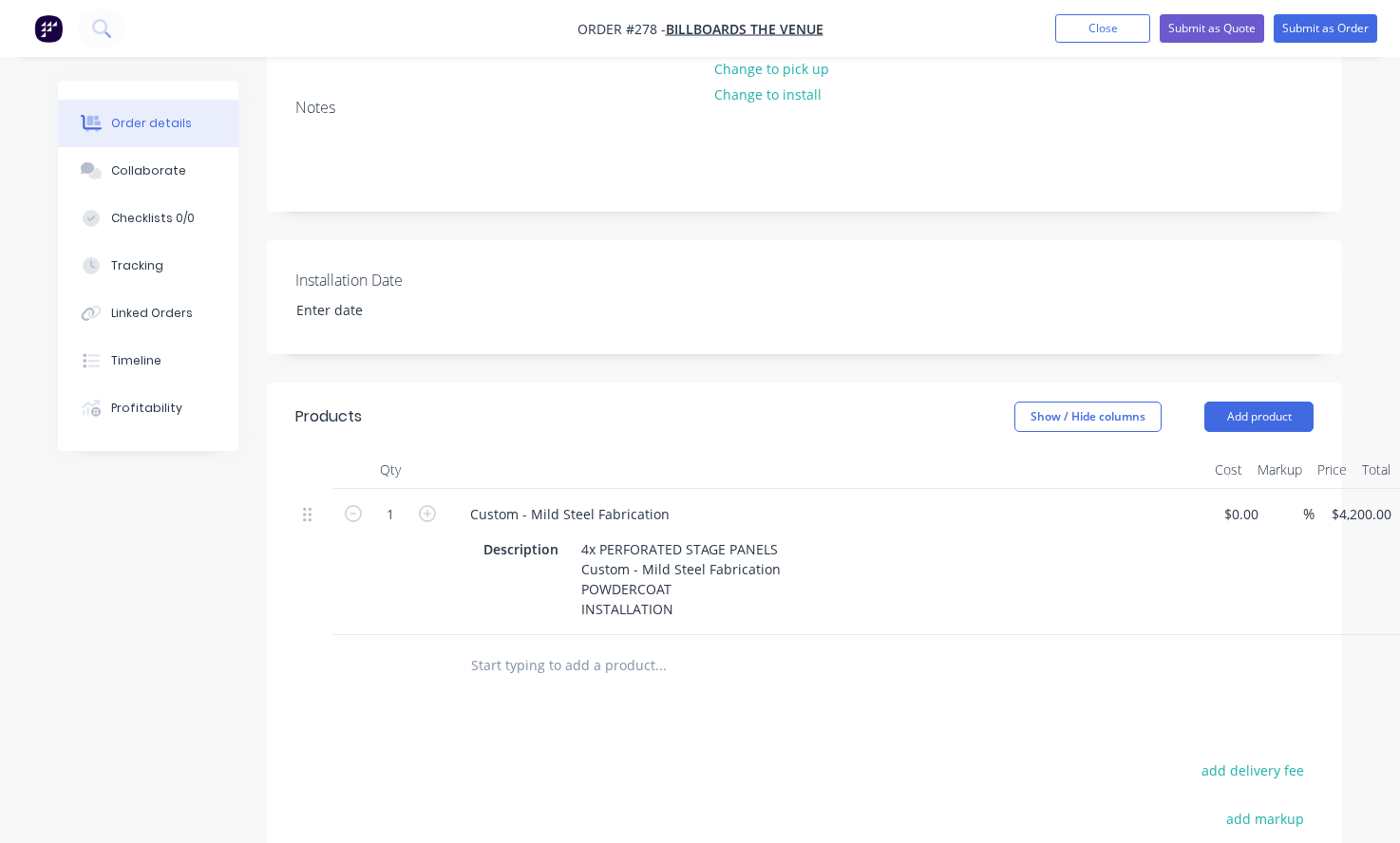
click at [1142, 636] on div at bounding box center [804, 666] width 1018 height 62
click at [1245, 35] on button "Submit as Quote" at bounding box center [1212, 28] width 105 height 29
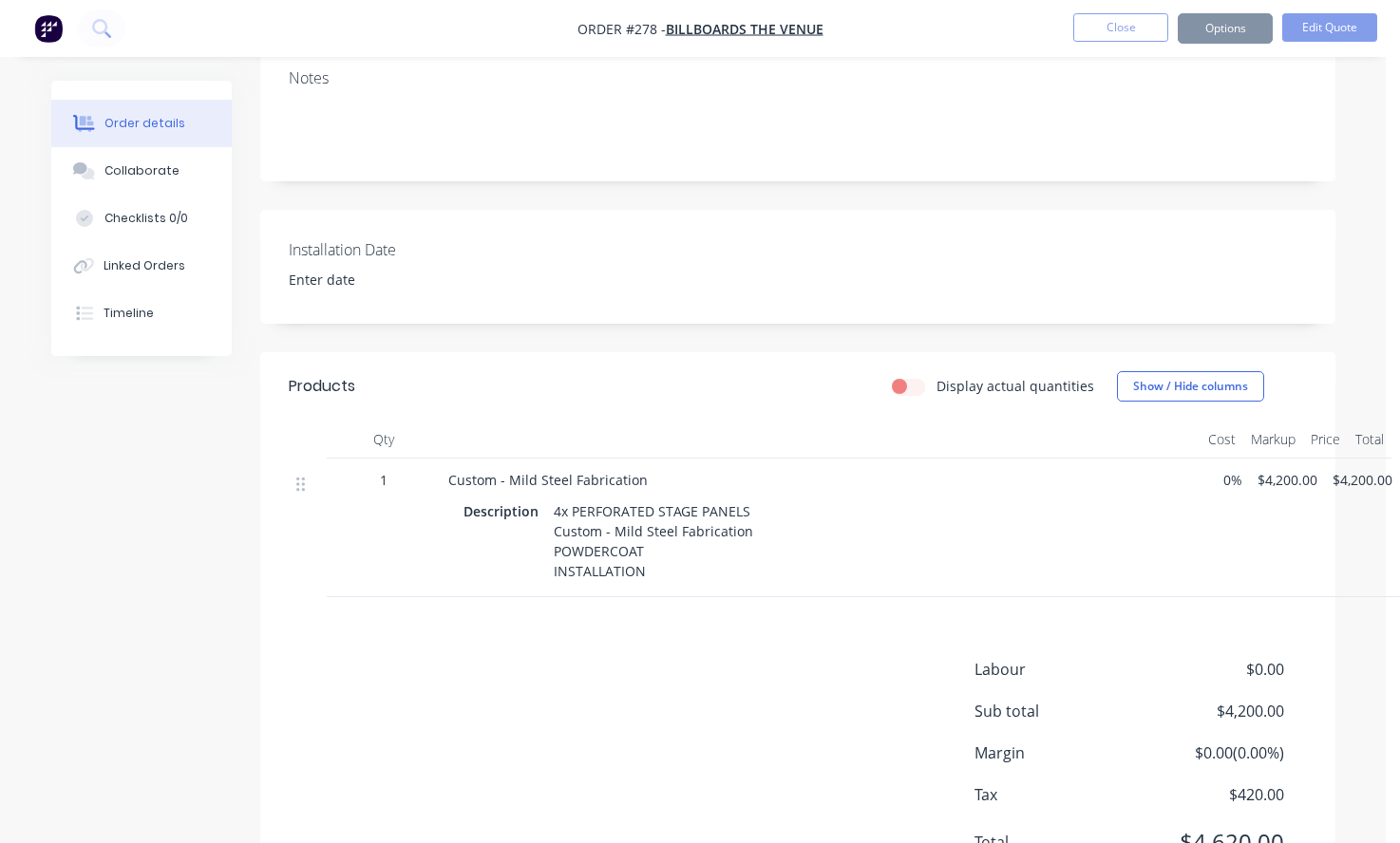
scroll to position [0, 0]
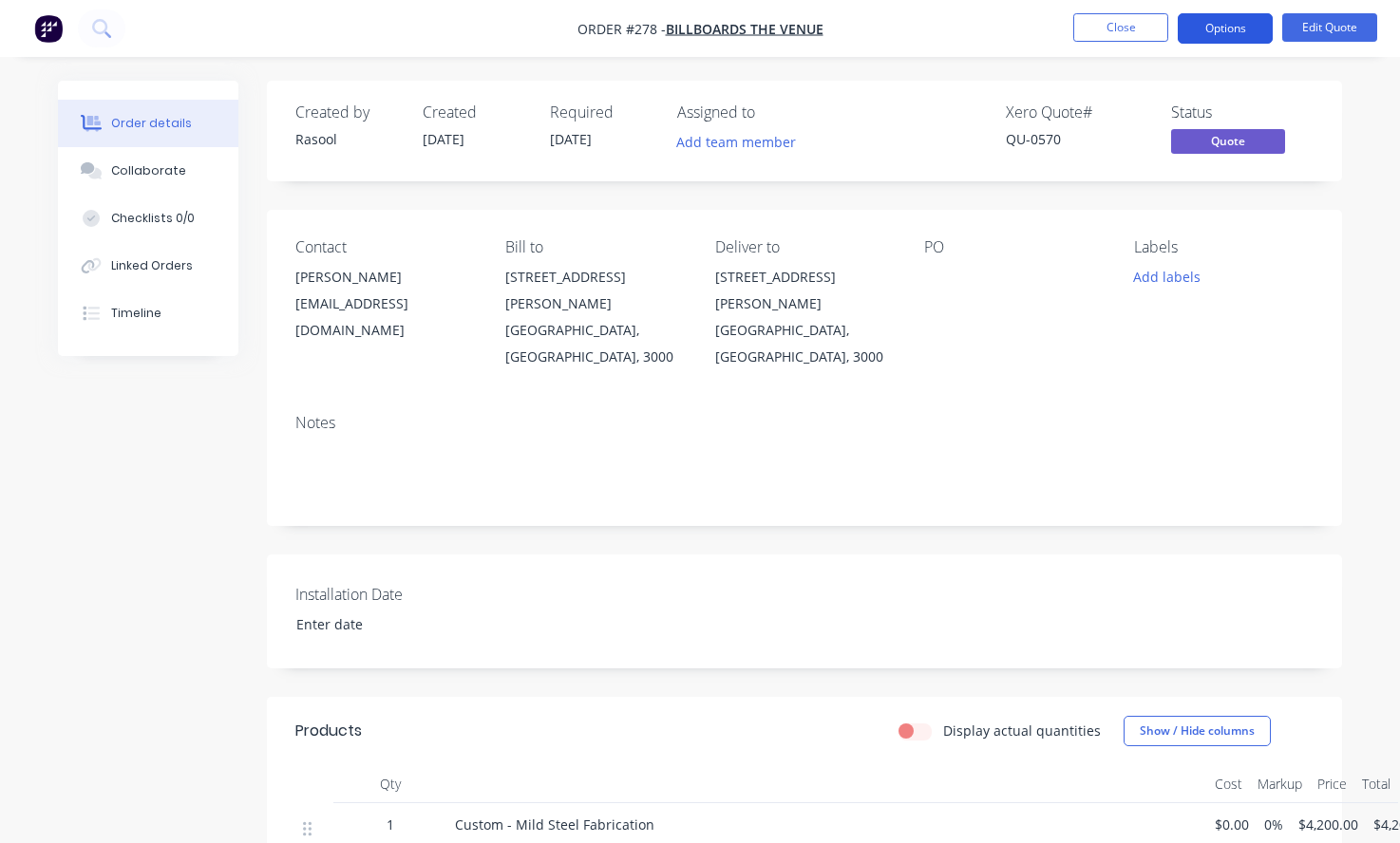
click at [1238, 32] on button "Options" at bounding box center [1225, 28] width 95 height 31
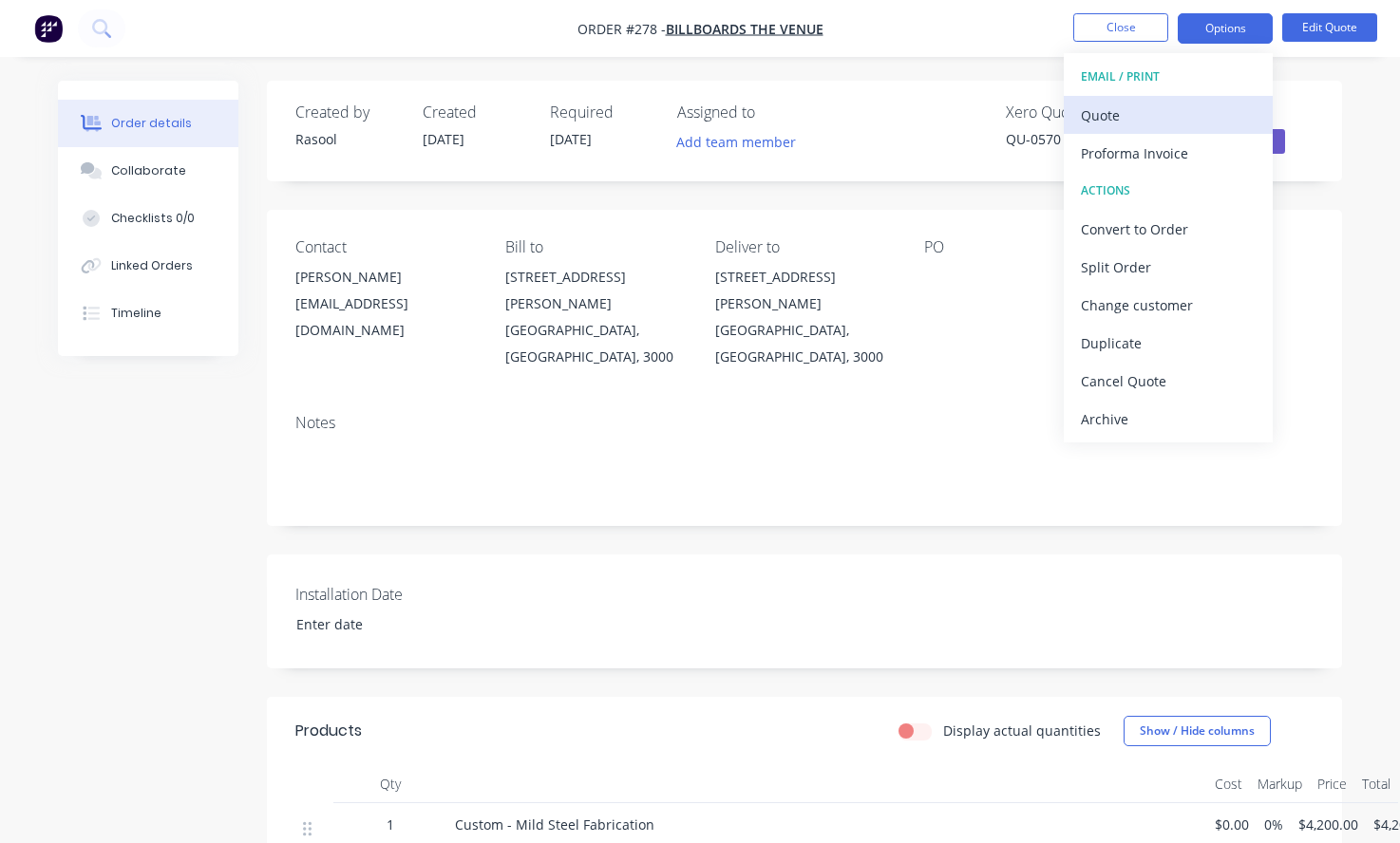
click at [1198, 117] on div "Quote" at bounding box center [1168, 115] width 175 height 28
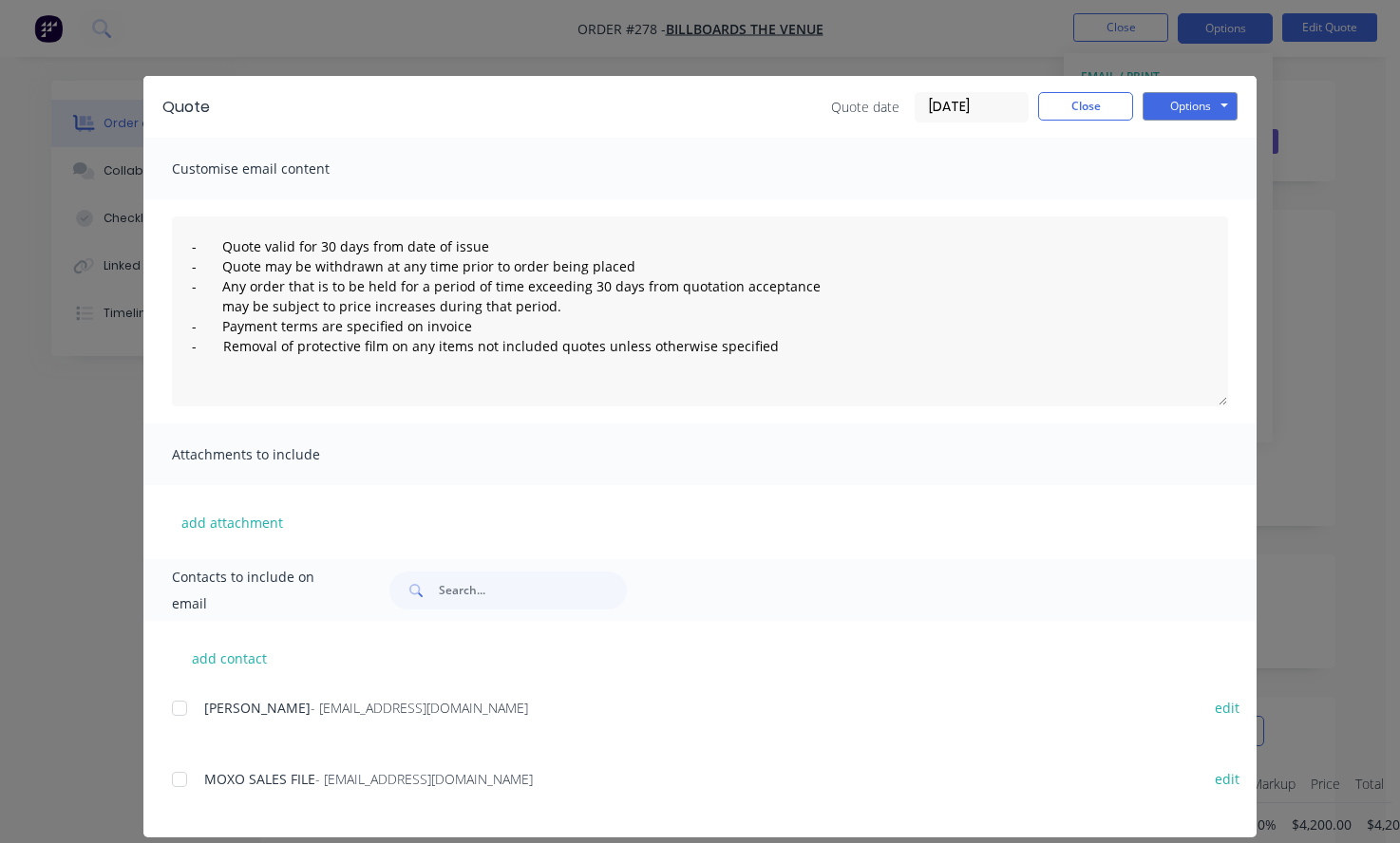
scroll to position [21, 0]
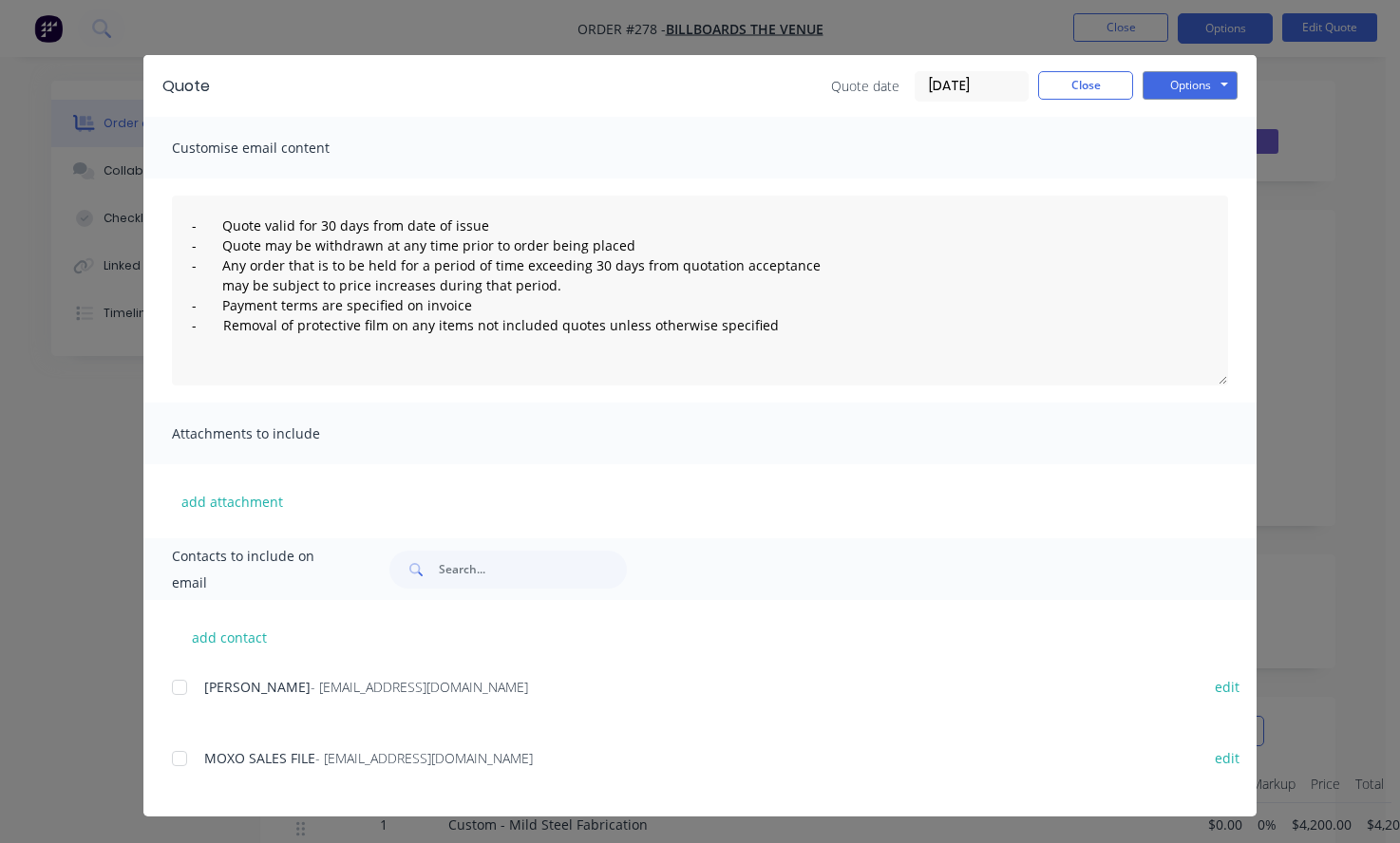
click at [178, 684] on div at bounding box center [180, 687] width 38 height 38
click at [180, 767] on div at bounding box center [180, 758] width 38 height 38
click at [1221, 85] on button "Options" at bounding box center [1190, 85] width 95 height 29
click at [1174, 178] on button "Email" at bounding box center [1203, 182] width 121 height 32
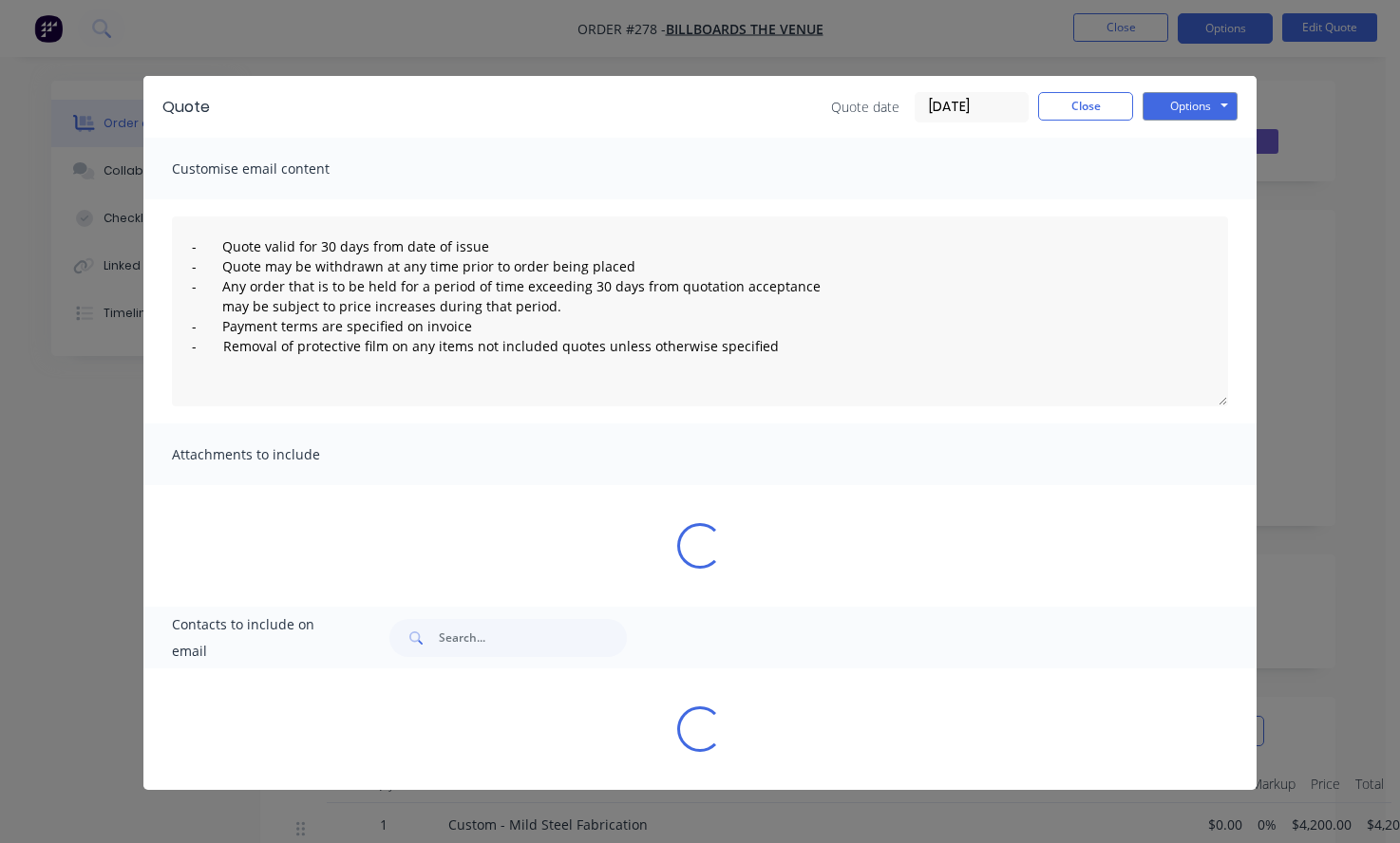
scroll to position [0, 0]
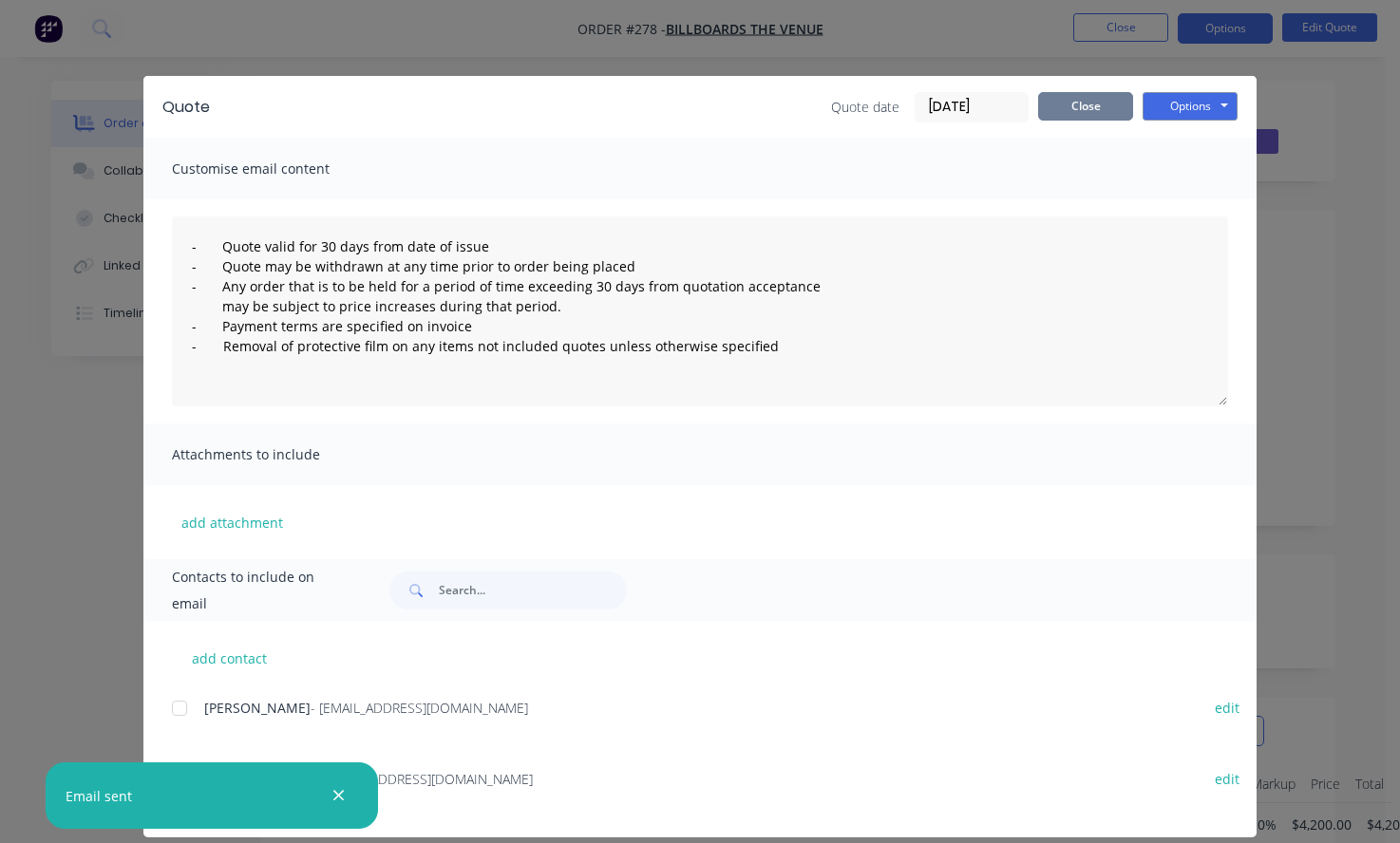
click at [1055, 114] on button "Close" at bounding box center [1085, 106] width 95 height 29
